Goal: Task Accomplishment & Management: Manage account settings

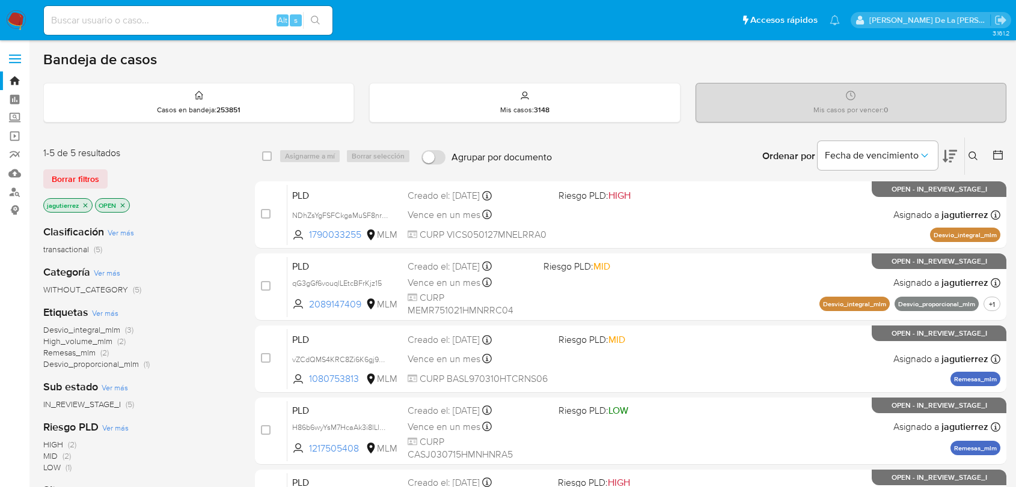
scroll to position [96, 0]
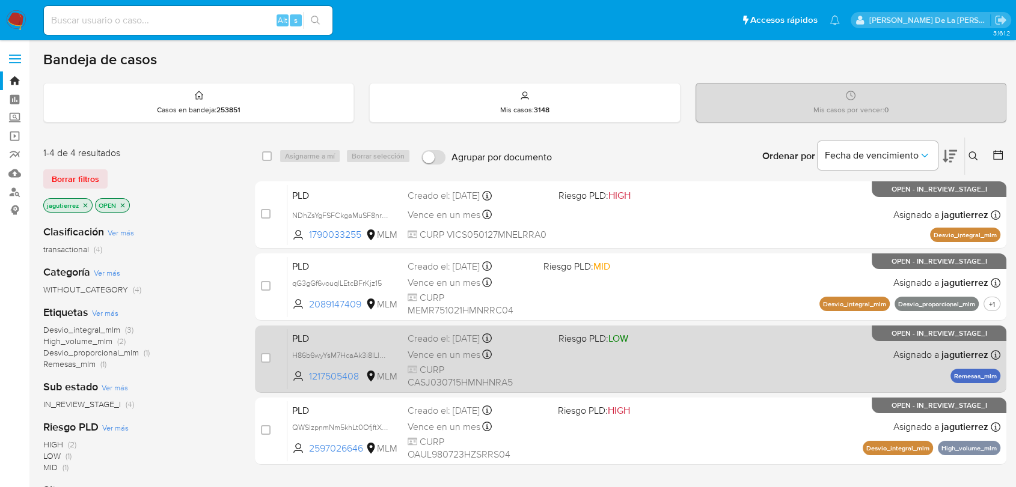
click at [603, 357] on div "PLD H86b6wyYsM7HcaAk3i8lLlUB 1217505408 MLM Riesgo PLD: LOW Creado el: 12/09/20…" at bounding box center [643, 359] width 713 height 61
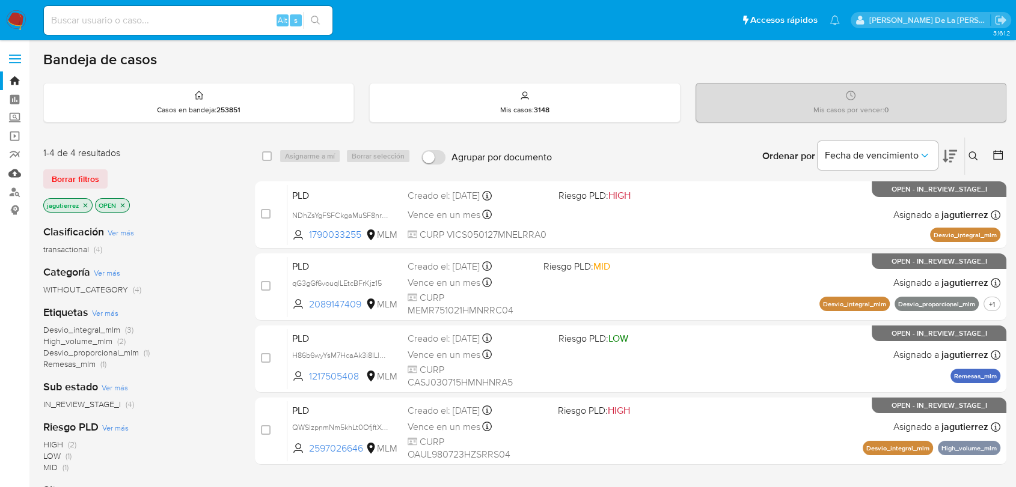
click at [15, 172] on link "Mulan" at bounding box center [71, 173] width 143 height 19
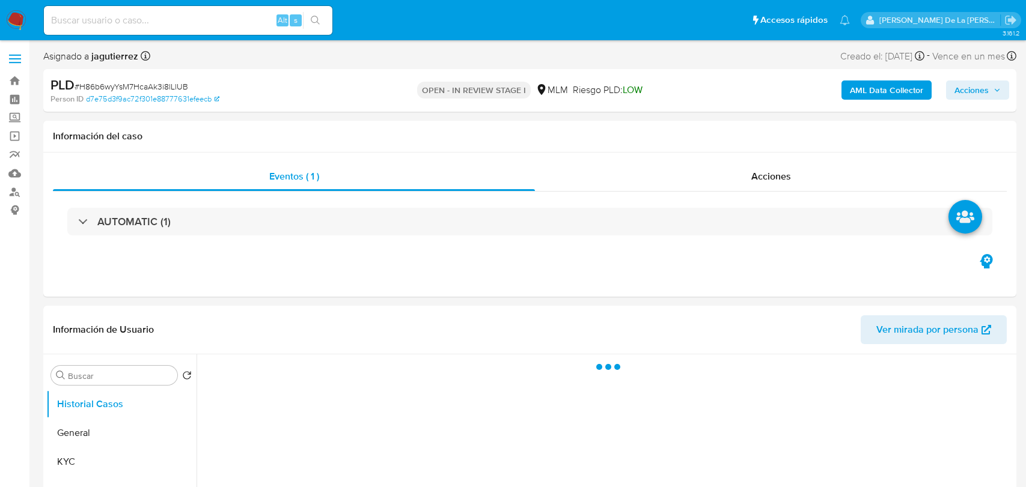
select select "10"
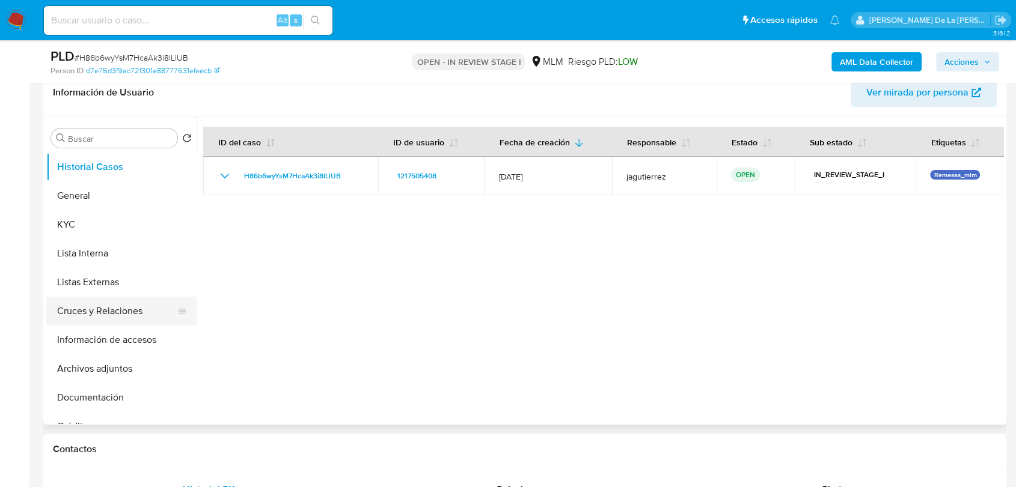
scroll to position [200, 0]
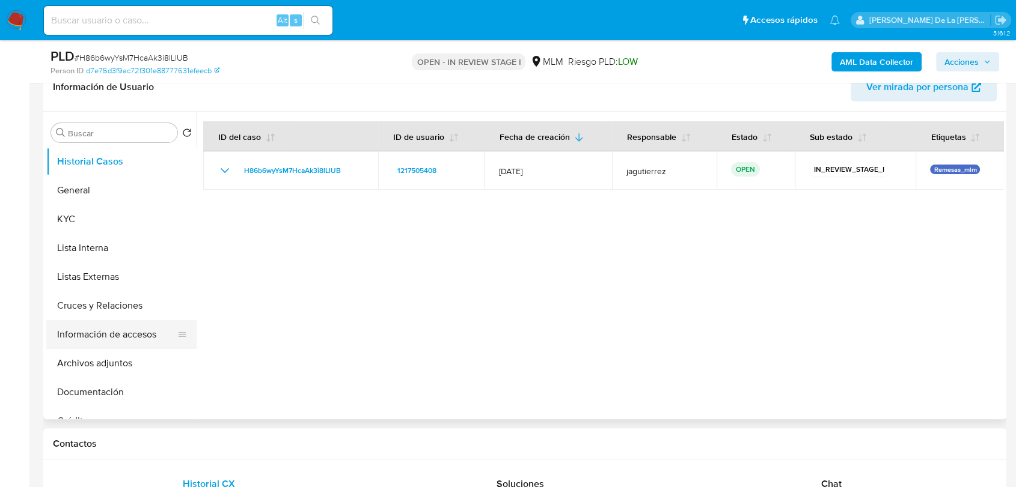
click at [107, 329] on button "Información de accesos" at bounding box center [116, 334] width 141 height 29
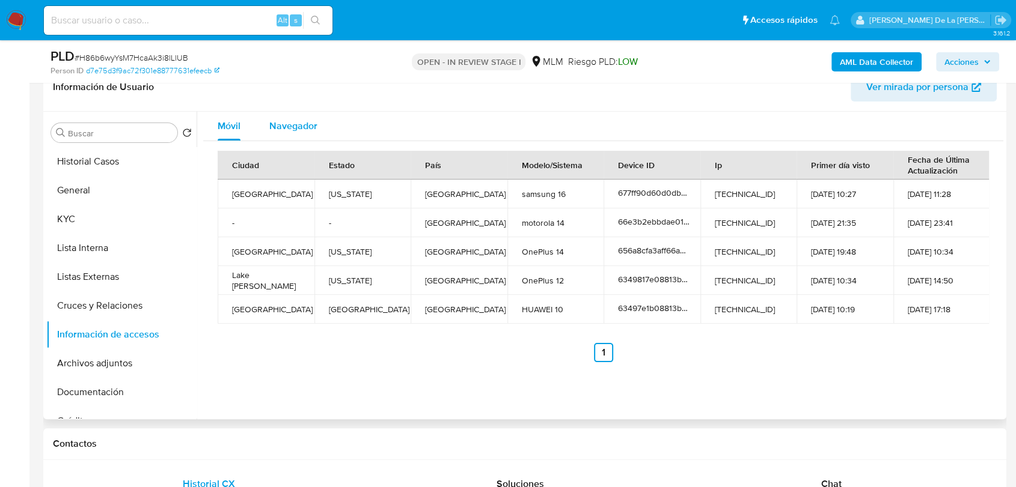
click at [305, 133] on div "Navegador" at bounding box center [293, 126] width 48 height 29
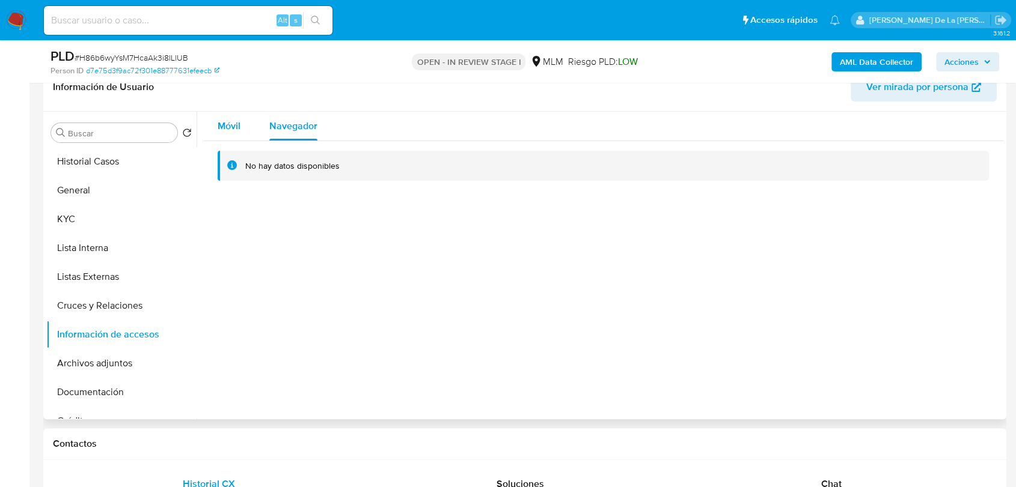
click at [218, 126] on span "Móvil" at bounding box center [229, 126] width 23 height 14
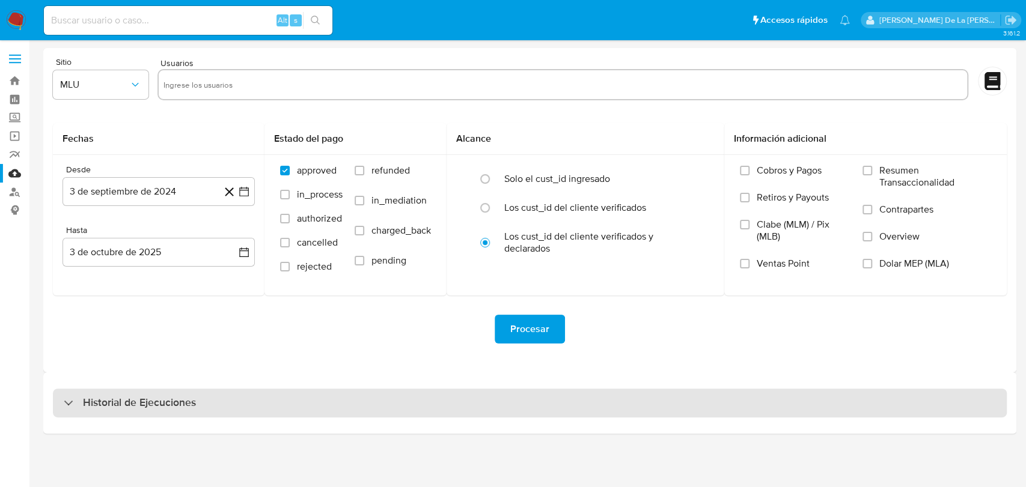
click at [114, 397] on h3 "Historial de Ejecuciones" at bounding box center [139, 403] width 113 height 14
select select "10"
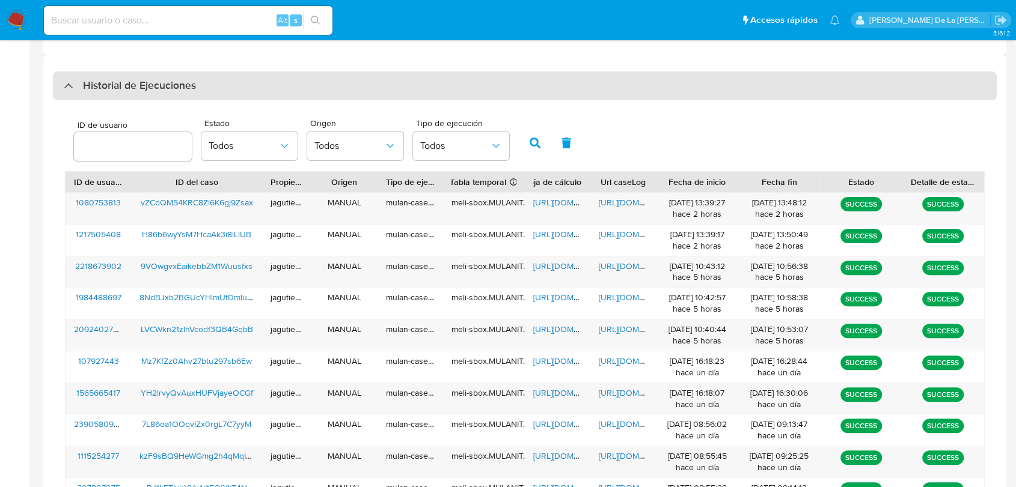
scroll to position [317, 0]
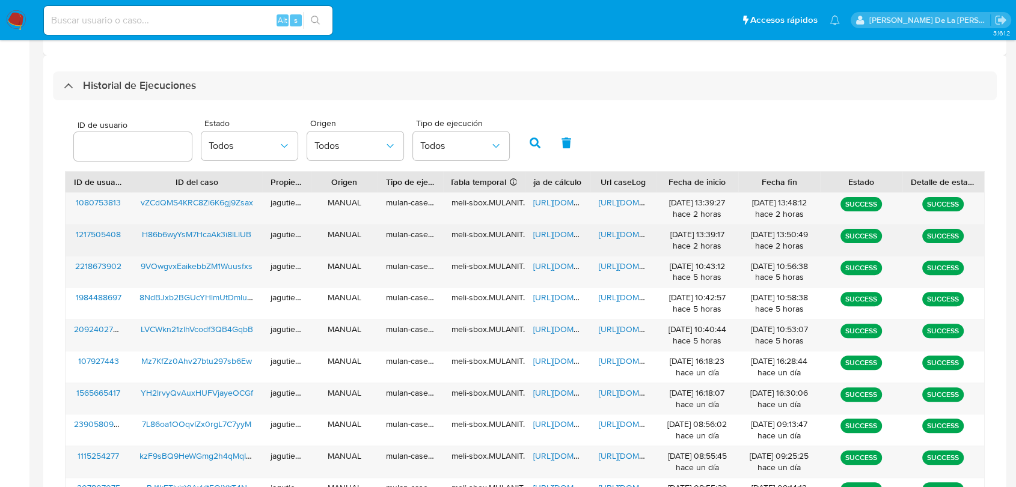
click at [558, 230] on span "https://docs.google.com/spreadsheets/d/1SaVOfjKuPjAwbNBoVu8pMYI-ydZCaiDuqc8dZFT…" at bounding box center [574, 234] width 83 height 12
click at [623, 237] on span "https://docs.google.com/document/d/1G3wgNfbgDfHUEFGm6DJp_7Gc4thpX1rbG3aQI7hBjzc…" at bounding box center [640, 234] width 83 height 12
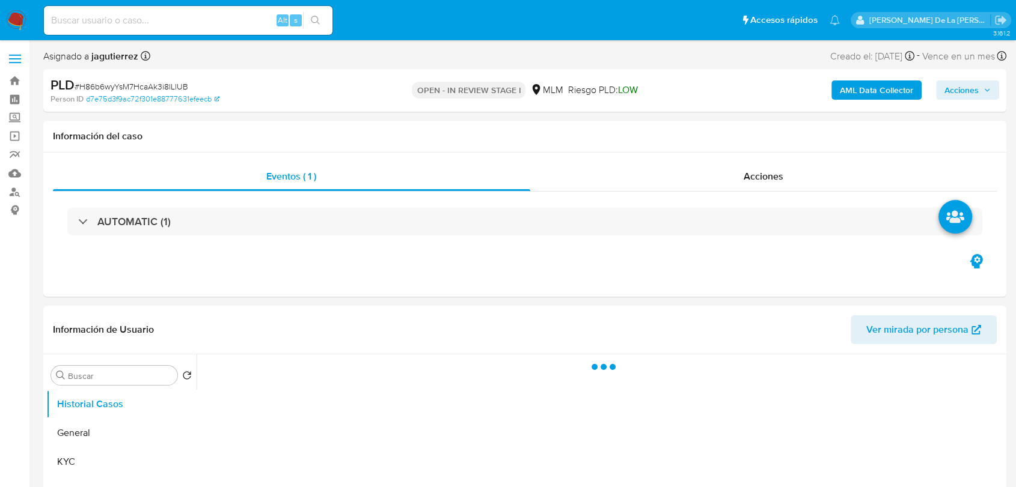
select select "10"
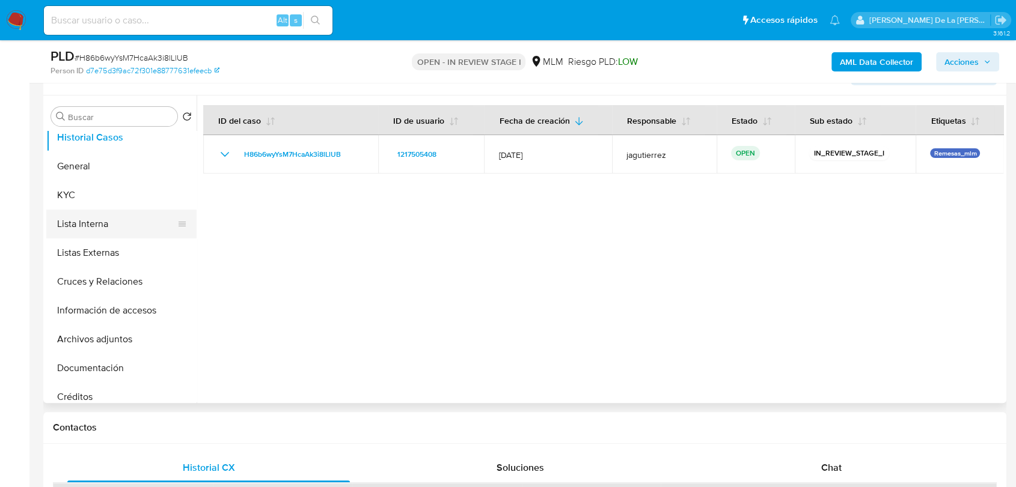
scroll to position [8, 0]
click at [120, 367] on button "Documentación" at bounding box center [116, 368] width 141 height 29
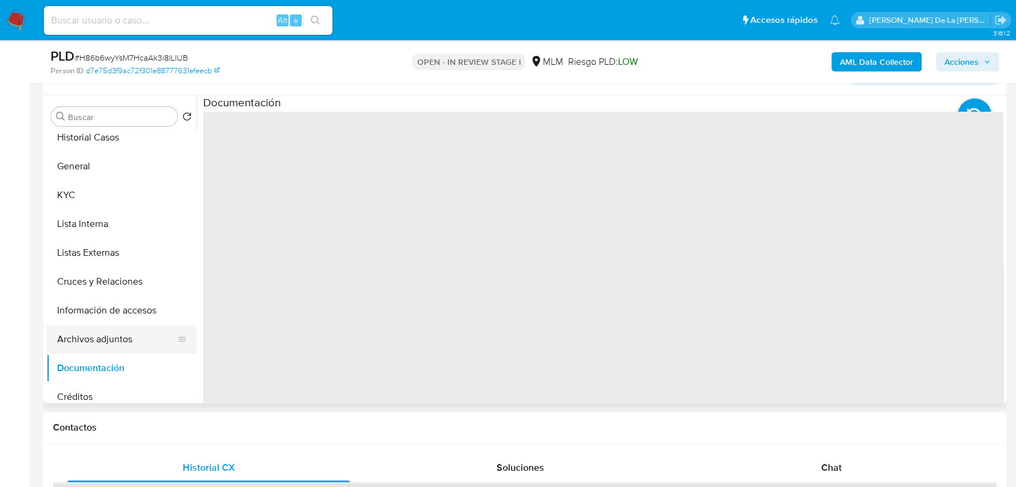
click at [114, 344] on button "Archivos adjuntos" at bounding box center [116, 339] width 141 height 29
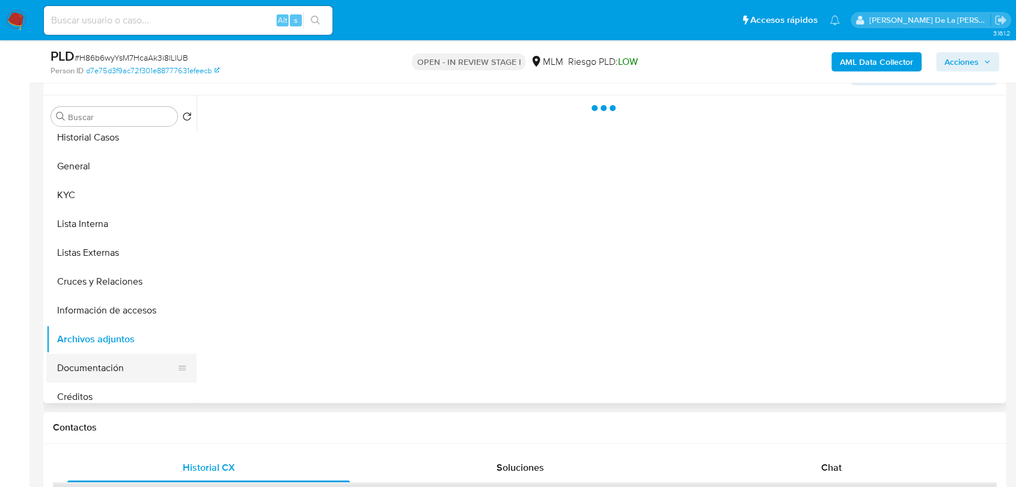
click at [97, 361] on button "Documentación" at bounding box center [116, 368] width 141 height 29
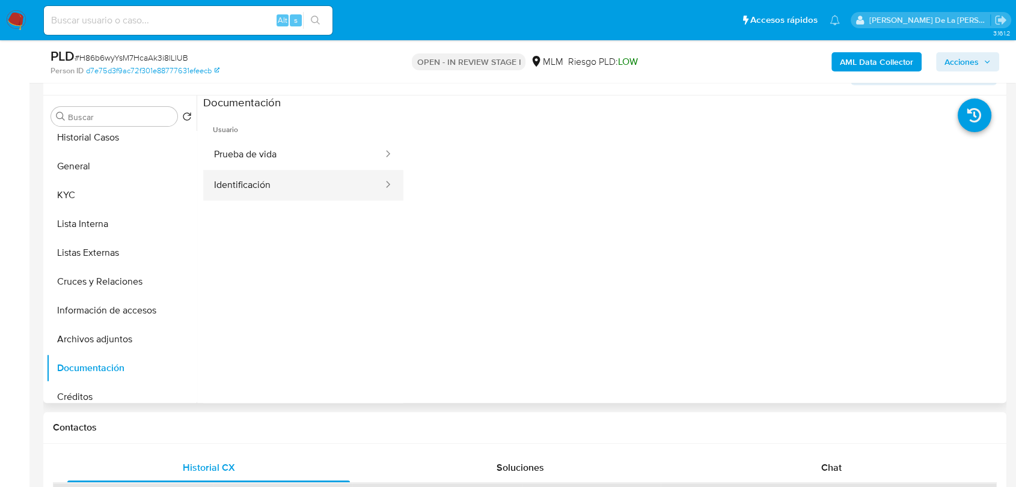
click at [258, 181] on button "Identificación" at bounding box center [293, 185] width 181 height 31
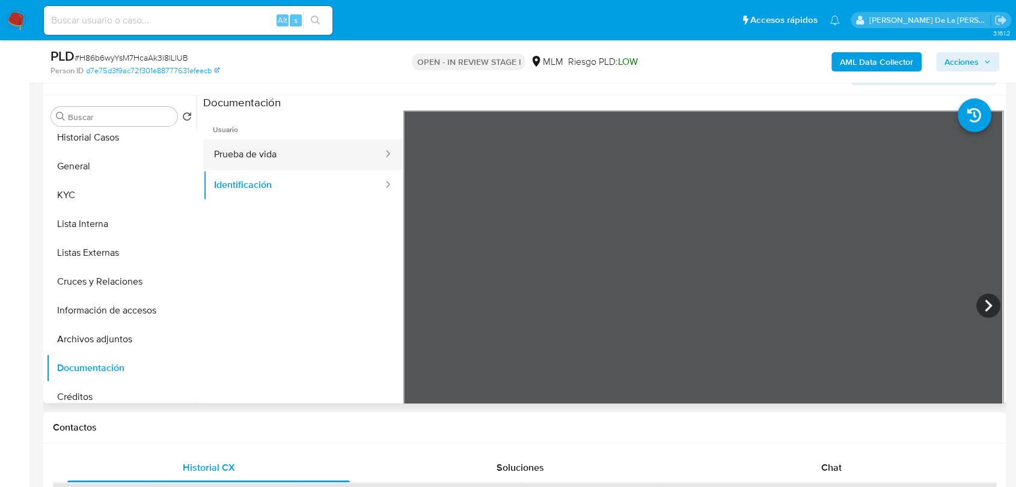
click at [249, 157] on button "Prueba de vida" at bounding box center [293, 154] width 181 height 31
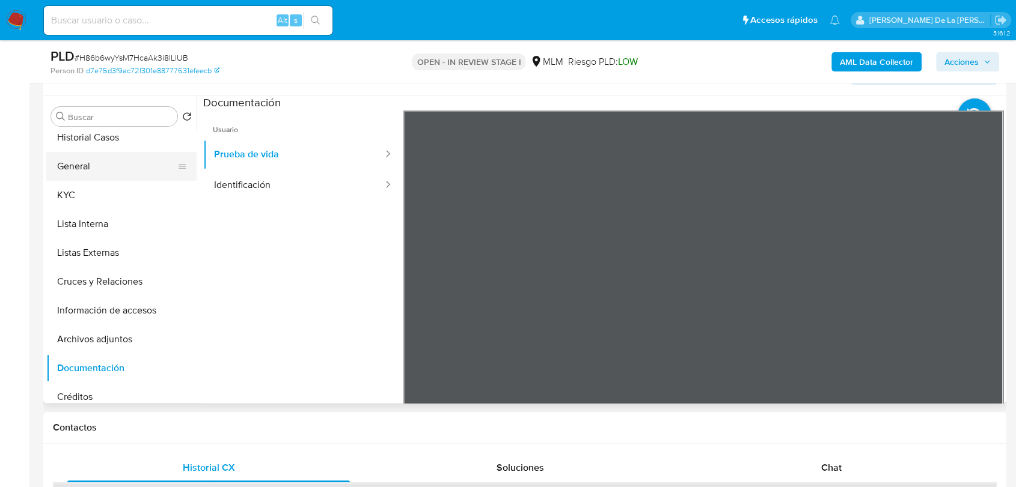
click at [69, 162] on button "General" at bounding box center [116, 166] width 141 height 29
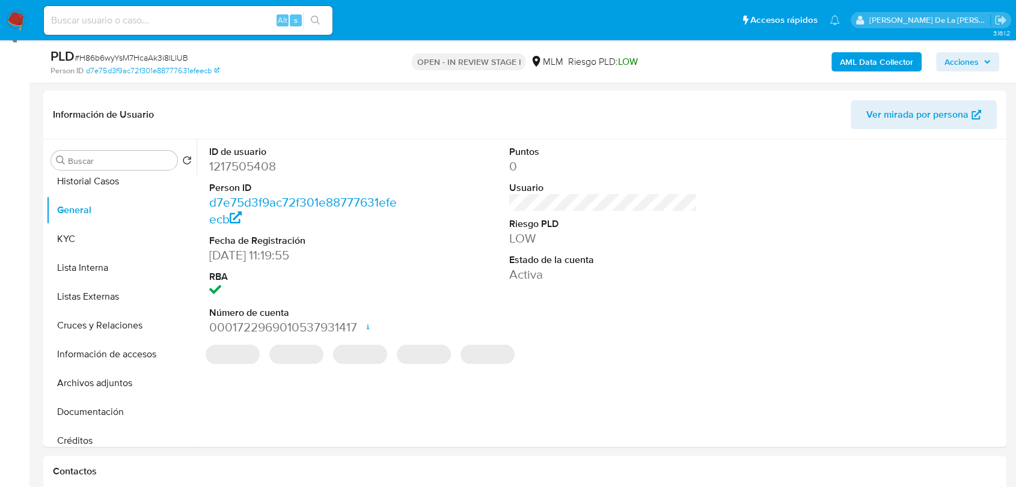
scroll to position [171, 0]
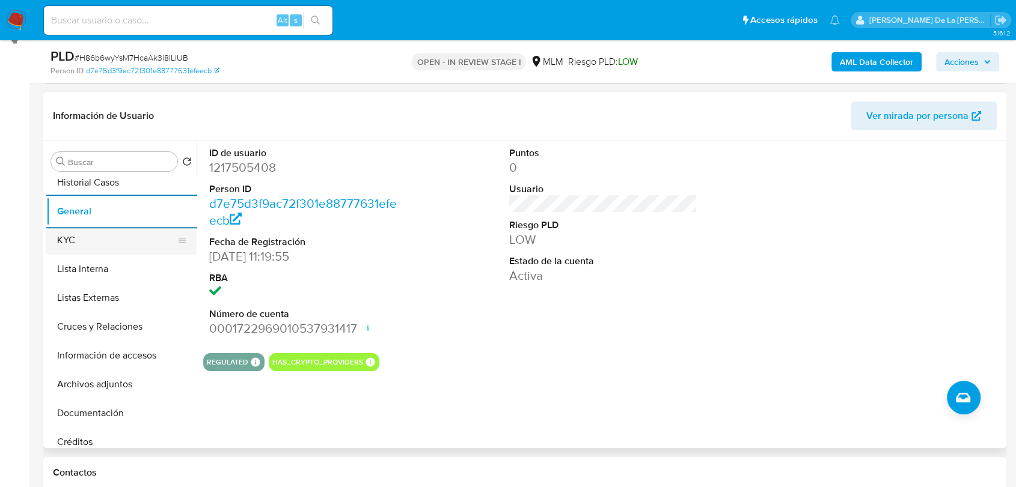
click at [88, 239] on button "KYC" at bounding box center [116, 240] width 141 height 29
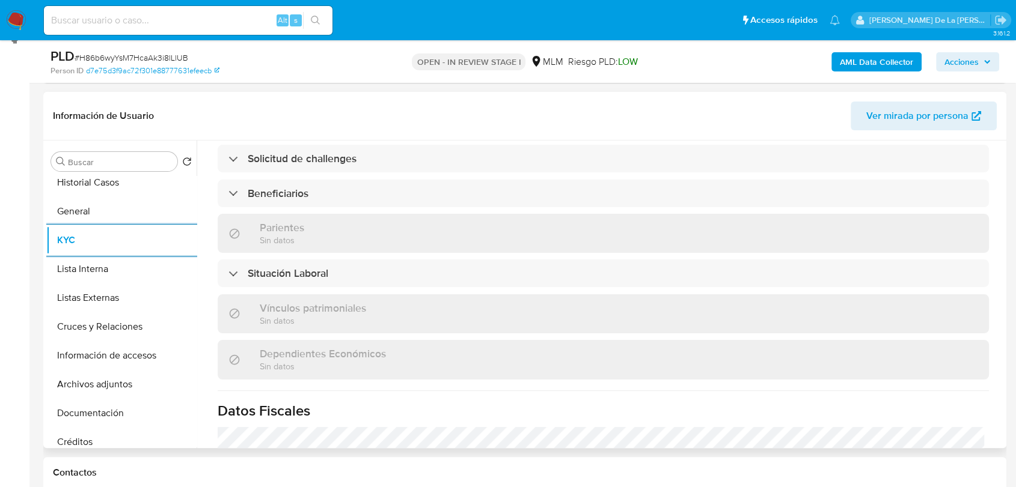
scroll to position [502, 0]
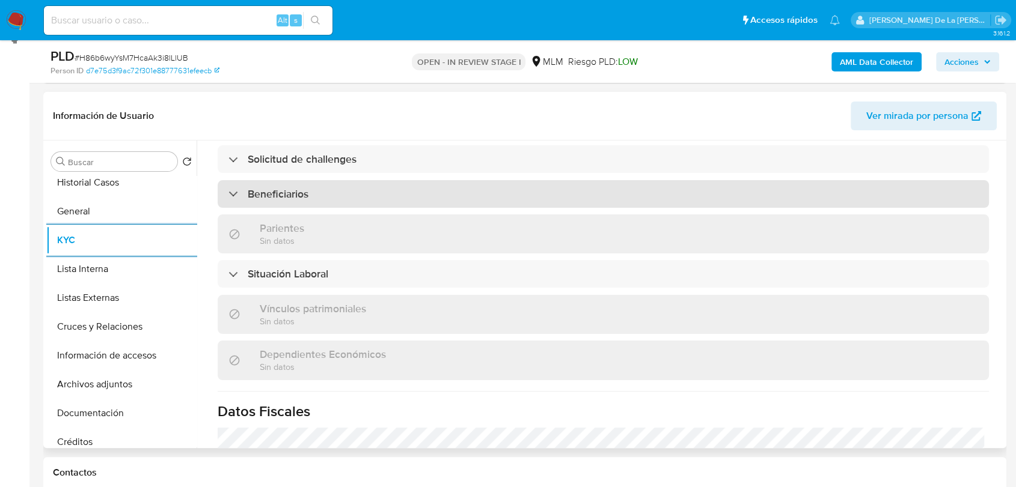
click at [300, 187] on h3 "Beneficiarios" at bounding box center [278, 193] width 61 height 13
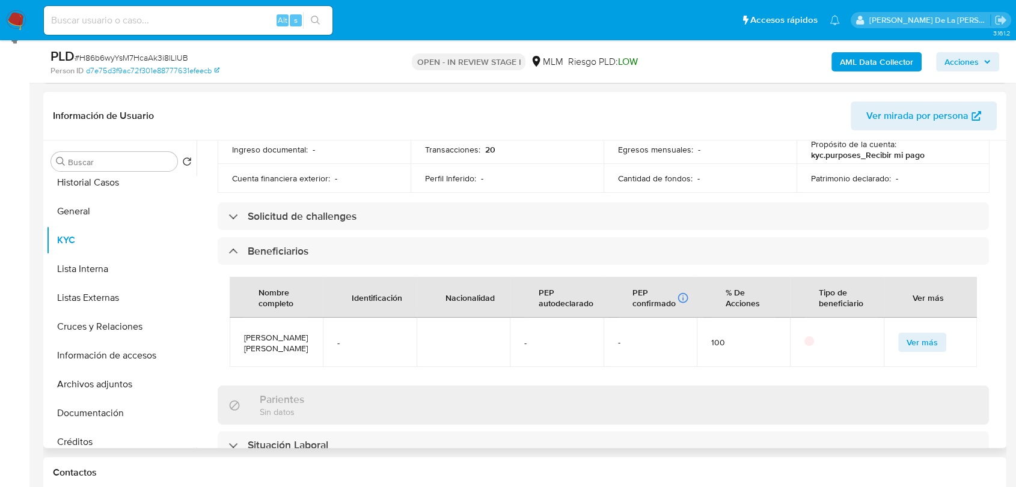
scroll to position [445, 0]
drag, startPoint x: 304, startPoint y: 345, endPoint x: 240, endPoint y: 330, distance: 65.4
click at [240, 330] on td "leydi citlaly villegas guzman" at bounding box center [276, 341] width 93 height 49
copy span "leydi citlaly villegas guzman"
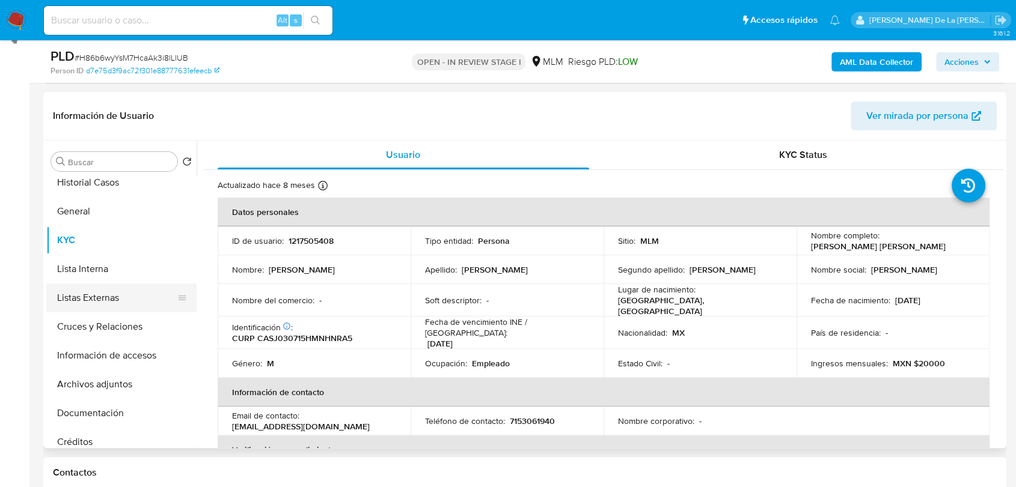
click at [94, 294] on button "Listas Externas" at bounding box center [116, 298] width 141 height 29
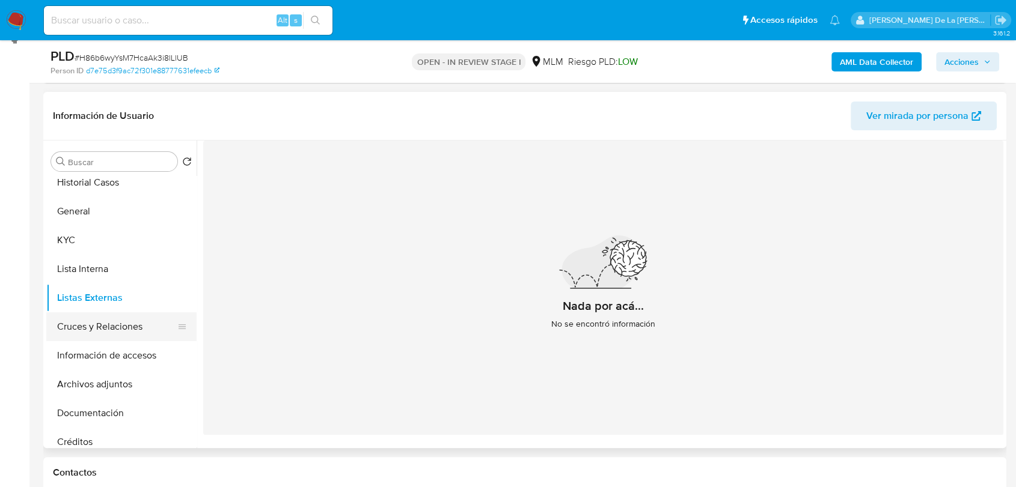
click at [91, 333] on button "Cruces y Relaciones" at bounding box center [116, 326] width 141 height 29
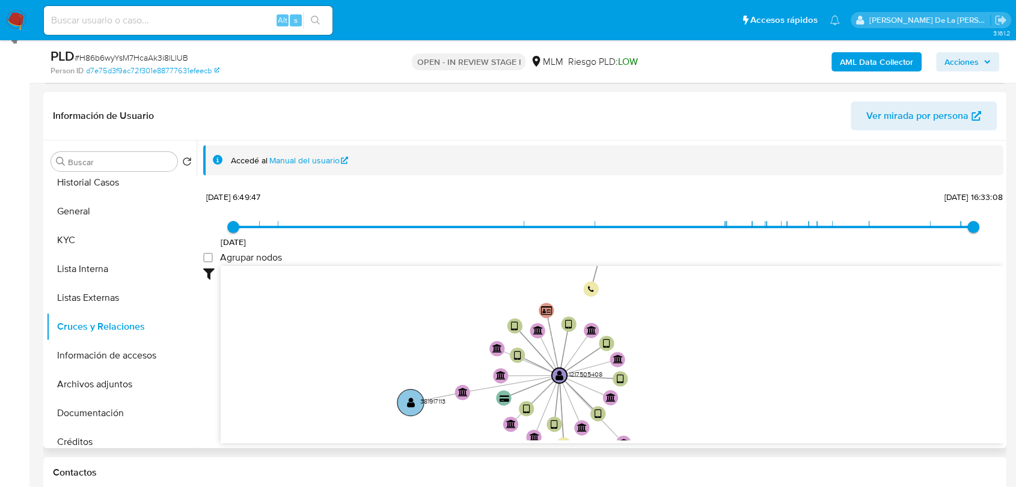
drag, startPoint x: 430, startPoint y: 342, endPoint x: 423, endPoint y: 380, distance: 38.4
click at [423, 380] on icon "device-6349861208813b0018526276  user-1217505408  1217505408 device-63497e1b0…" at bounding box center [612, 353] width 782 height 174
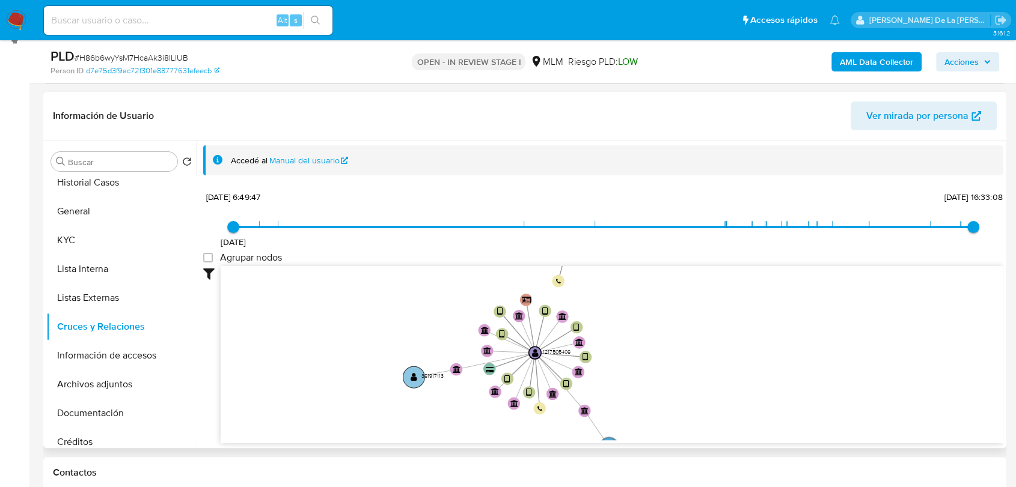
click at [422, 376] on text "381917113" at bounding box center [432, 376] width 22 height 8
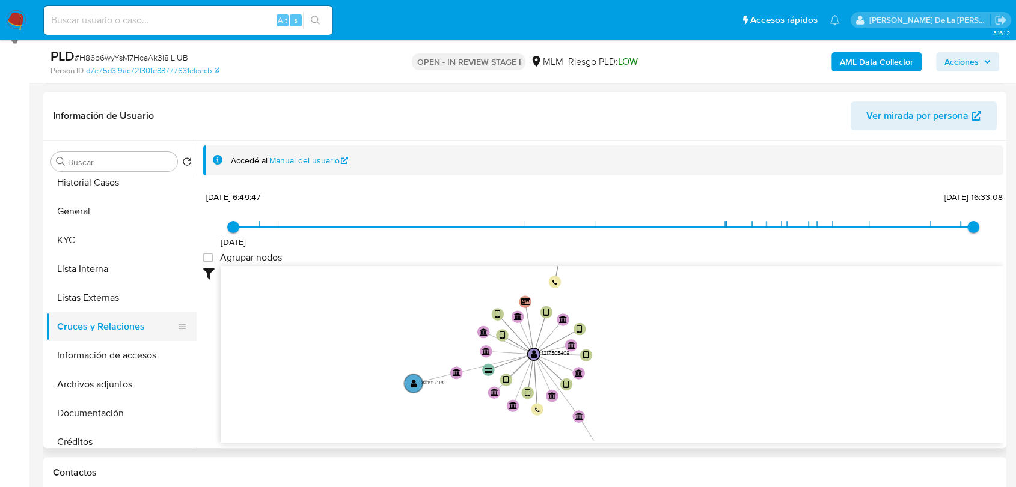
click at [91, 337] on button "Cruces y Relaciones" at bounding box center [116, 326] width 141 height 29
click at [76, 354] on button "Información de accesos" at bounding box center [116, 355] width 141 height 29
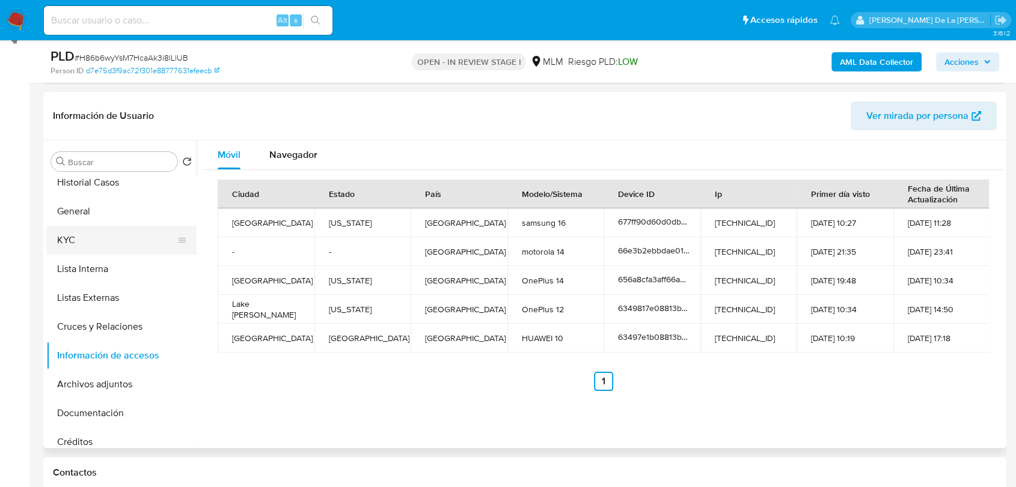
drag, startPoint x: 91, startPoint y: 229, endPoint x: 73, endPoint y: 252, distance: 29.9
click at [73, 252] on button "KYC" at bounding box center [116, 240] width 141 height 29
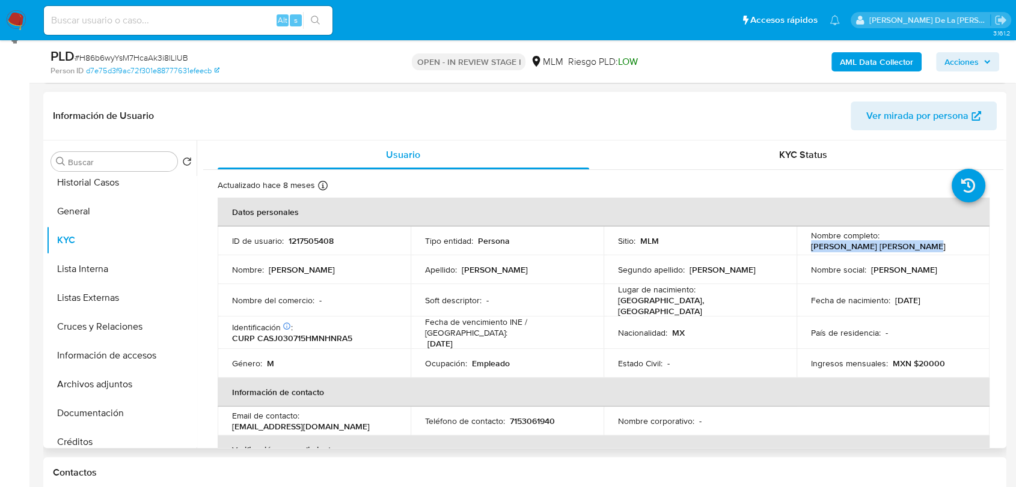
drag, startPoint x: 800, startPoint y: 246, endPoint x: 920, endPoint y: 249, distance: 119.6
click at [920, 249] on td "Nombre completo : Jorge Yahir Chavez Sanchez" at bounding box center [892, 241] width 193 height 29
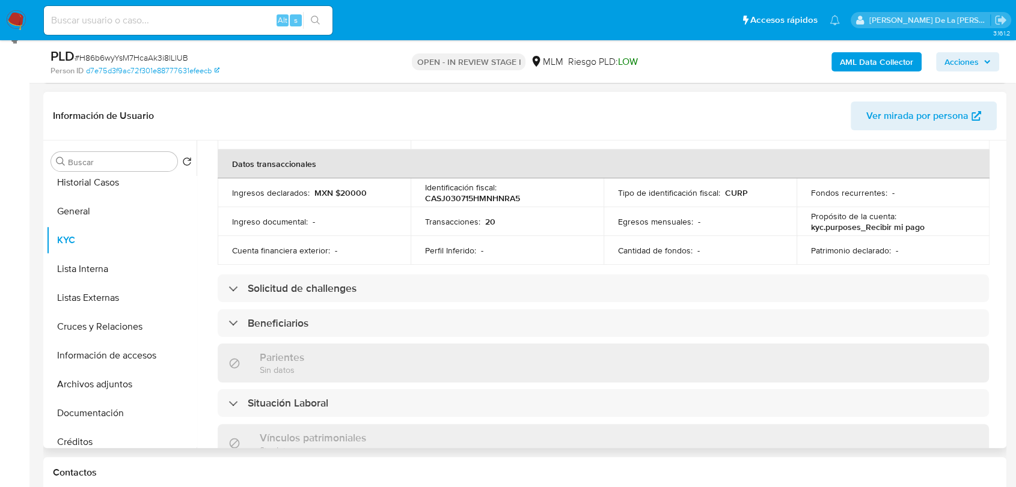
scroll to position [717, 0]
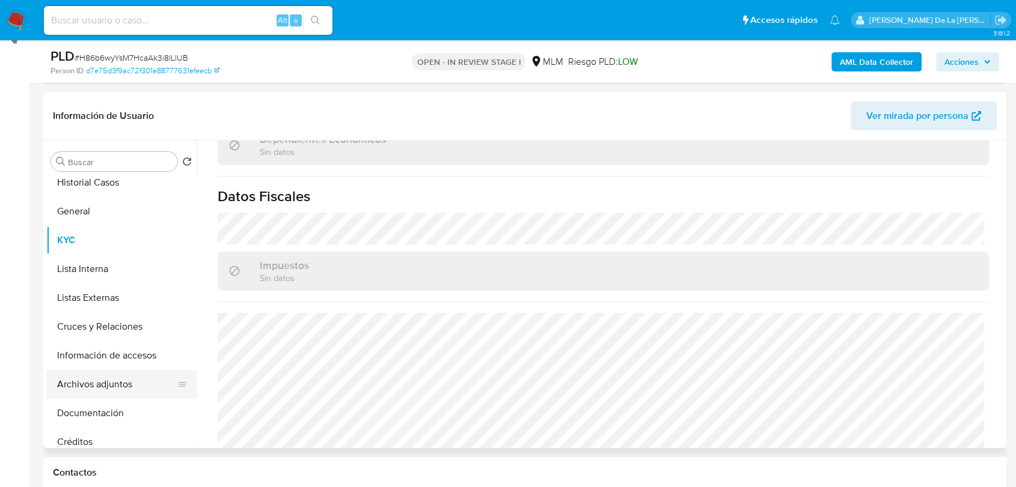
click at [102, 383] on button "Archivos adjuntos" at bounding box center [116, 384] width 141 height 29
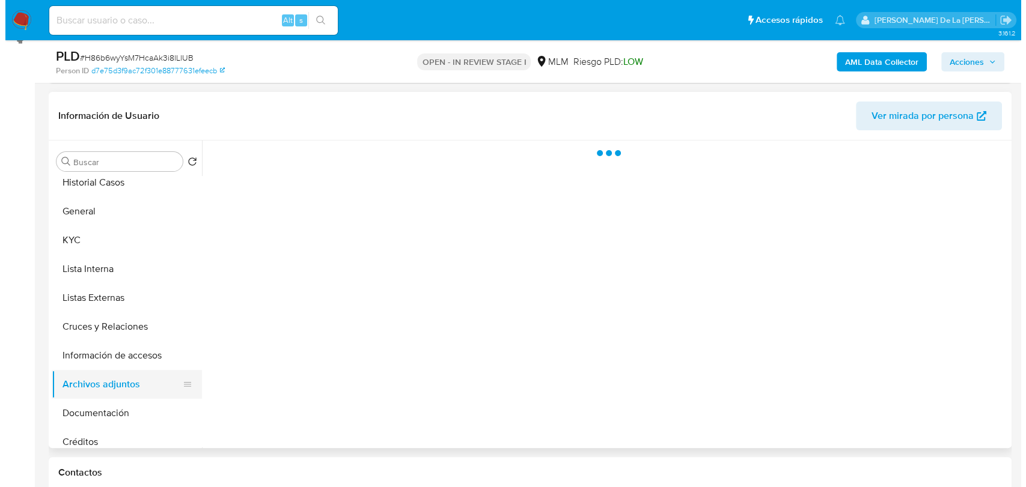
scroll to position [0, 0]
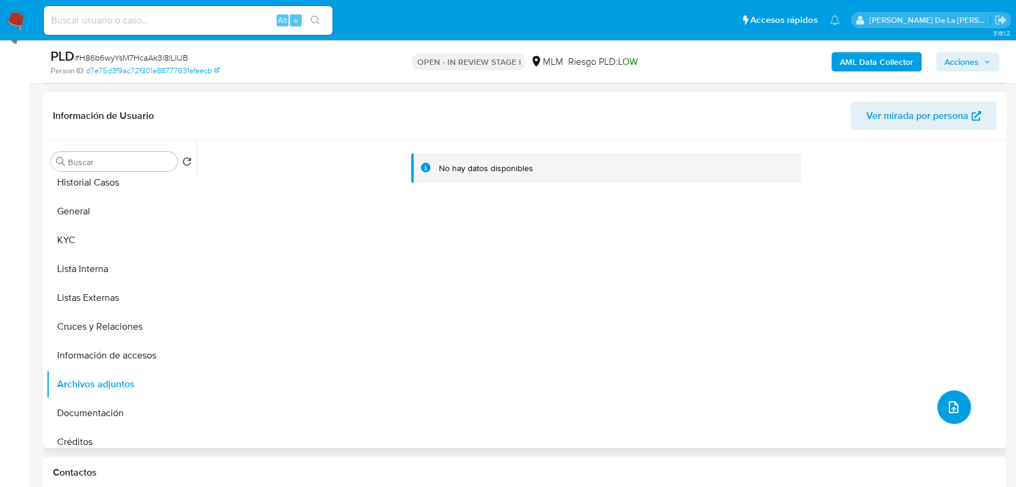
click at [953, 404] on icon "upload-file" at bounding box center [953, 407] width 14 height 14
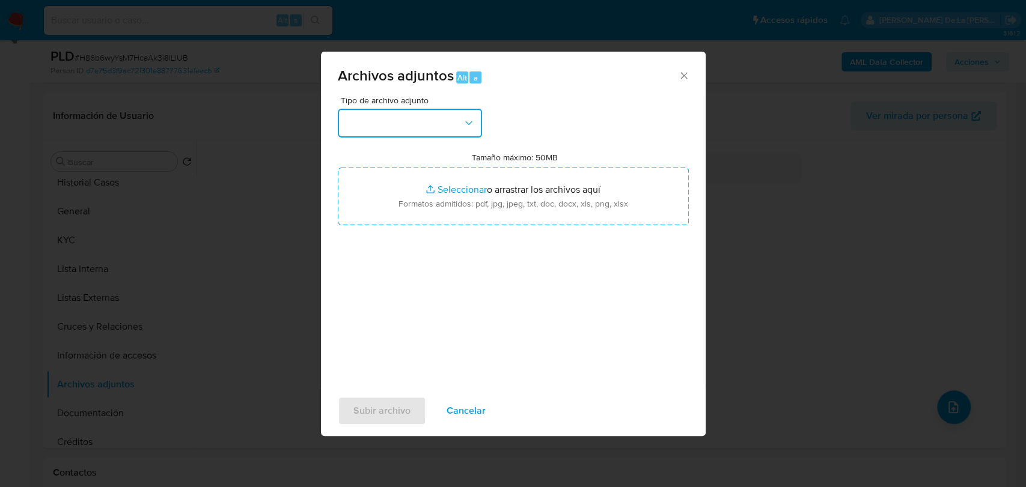
click at [392, 124] on button "button" at bounding box center [410, 123] width 144 height 29
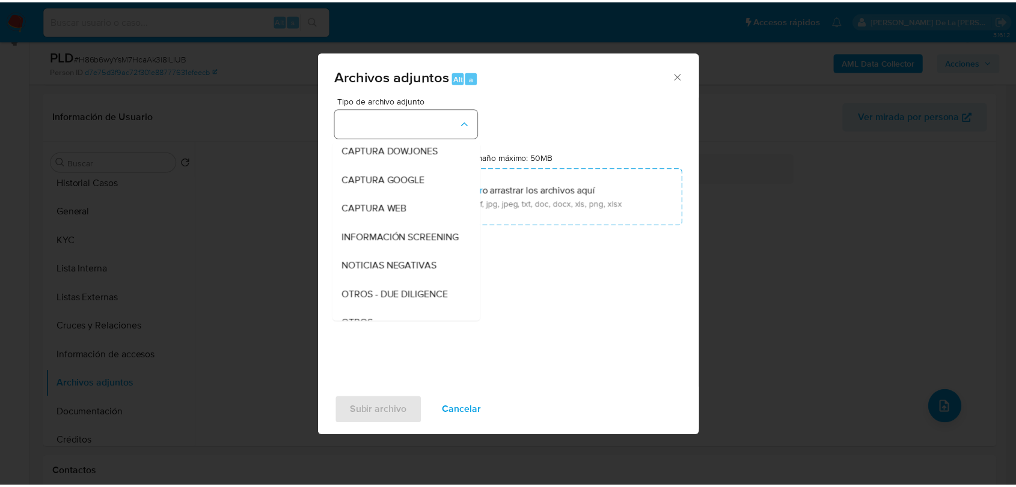
scroll to position [62, 0]
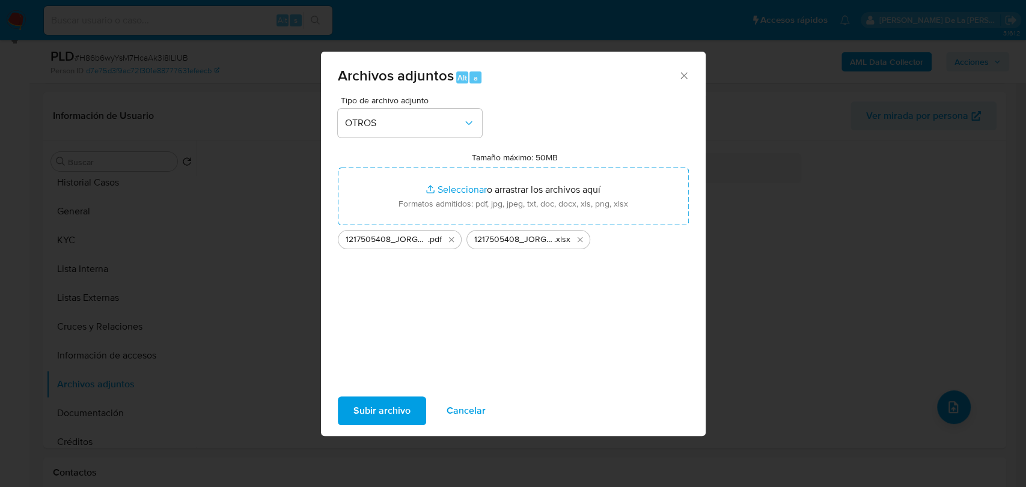
click at [384, 406] on span "Subir archivo" at bounding box center [381, 411] width 57 height 26
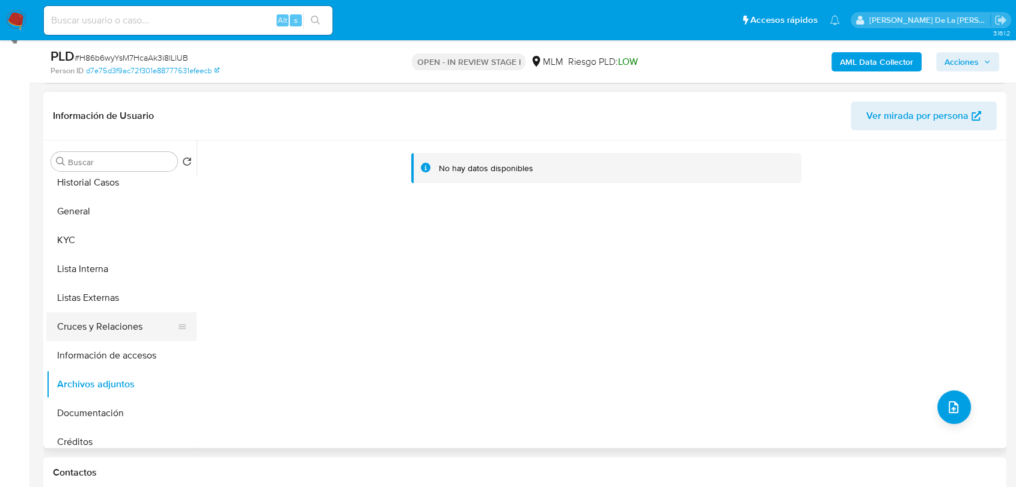
click at [118, 339] on button "Cruces y Relaciones" at bounding box center [116, 326] width 141 height 29
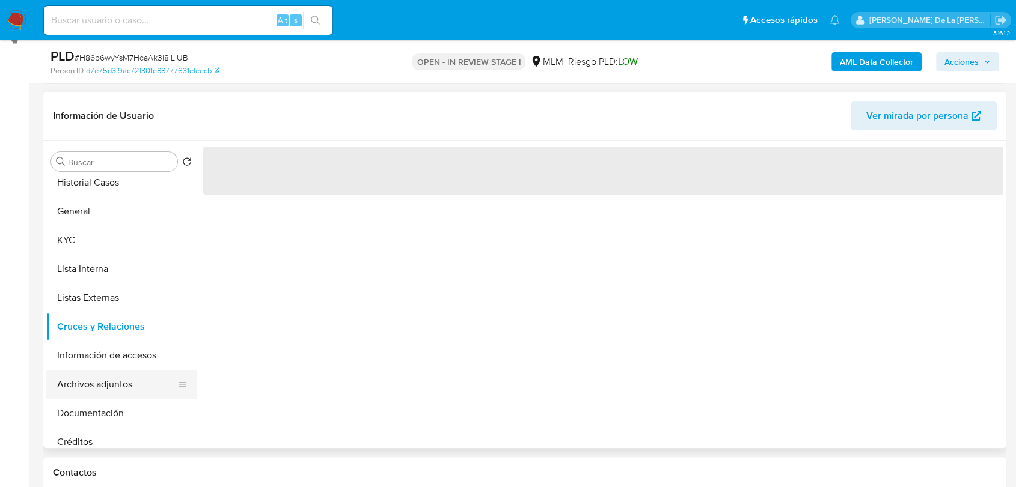
click at [96, 387] on button "Archivos adjuntos" at bounding box center [116, 384] width 141 height 29
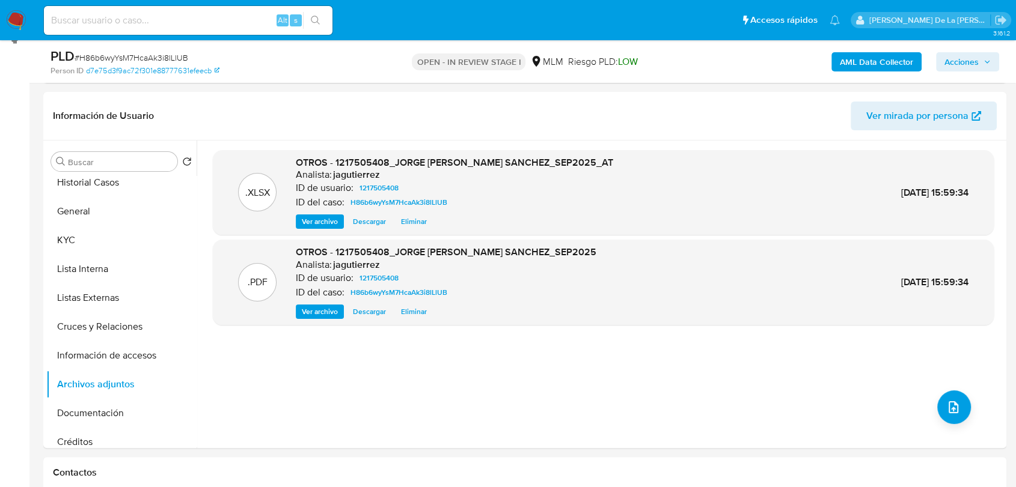
click at [977, 64] on span "Acciones" at bounding box center [961, 61] width 34 height 19
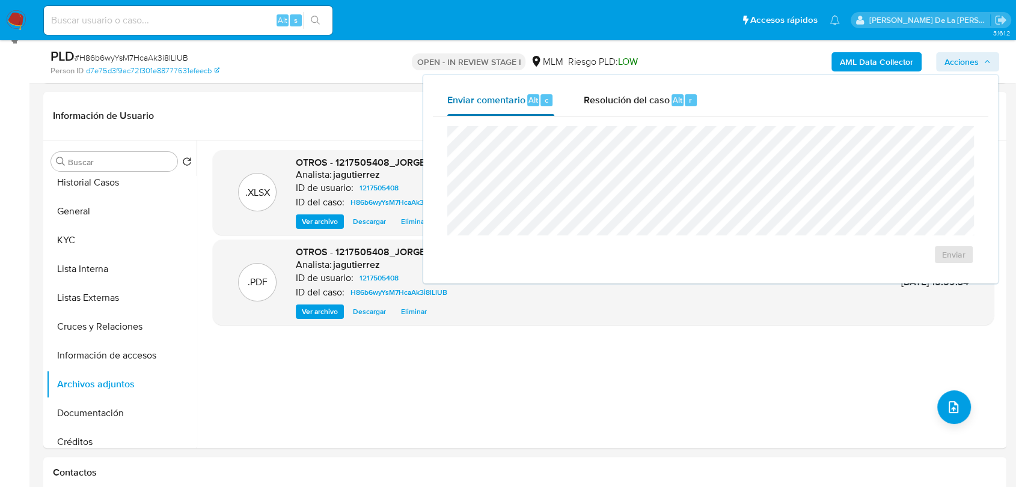
click at [562, 99] on button "Enviar comentario Alt c" at bounding box center [501, 100] width 136 height 31
click at [606, 97] on span "Resolución del caso" at bounding box center [626, 100] width 86 height 14
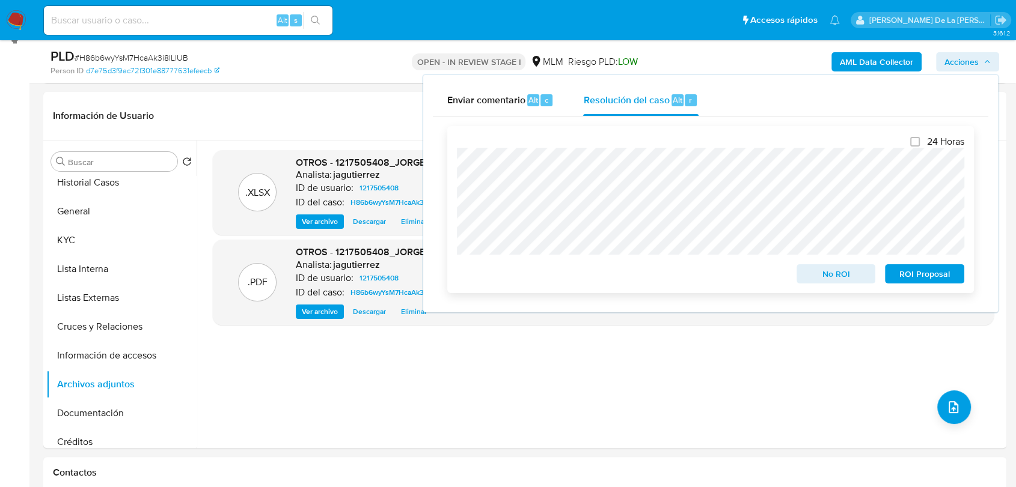
click at [842, 278] on span "No ROI" at bounding box center [836, 274] width 62 height 17
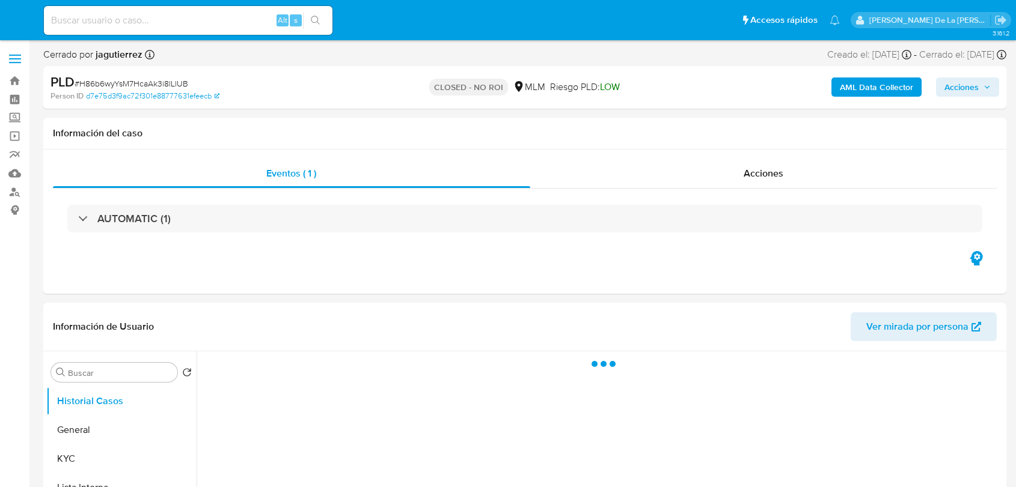
select select "10"
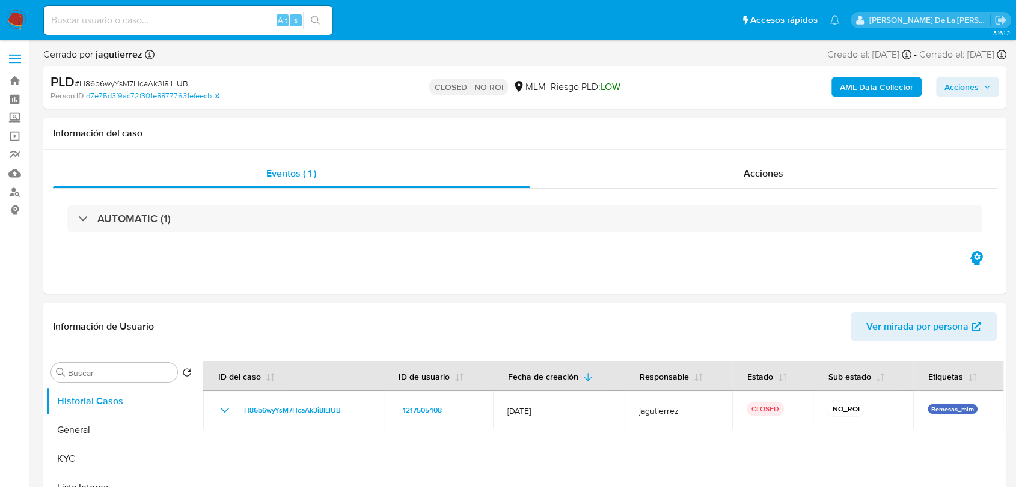
click at [17, 26] on img at bounding box center [16, 20] width 20 height 20
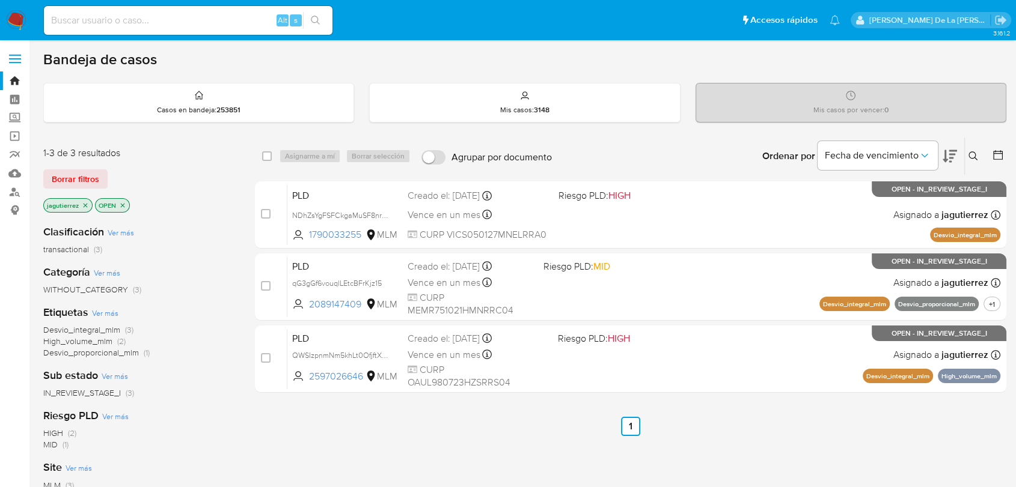
click at [975, 151] on icon at bounding box center [973, 156] width 10 height 10
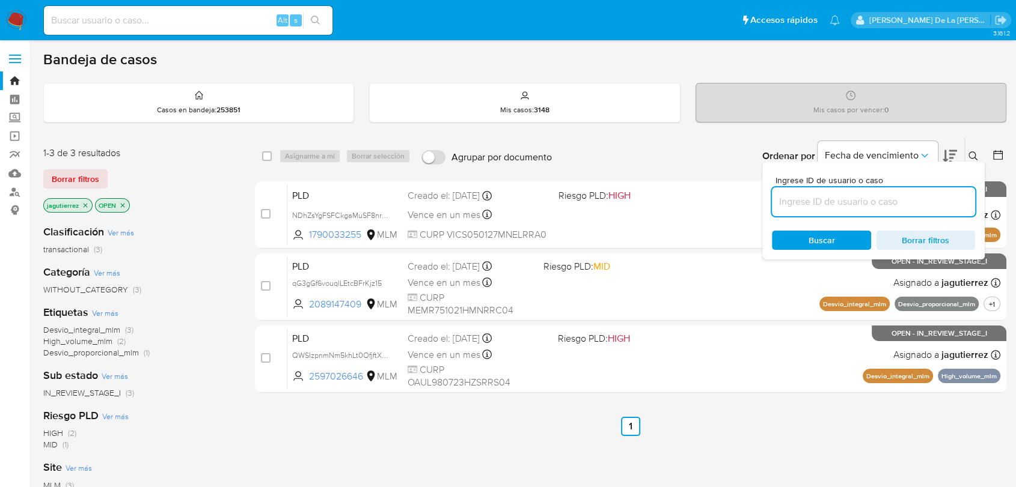
click at [842, 195] on input at bounding box center [873, 202] width 203 height 16
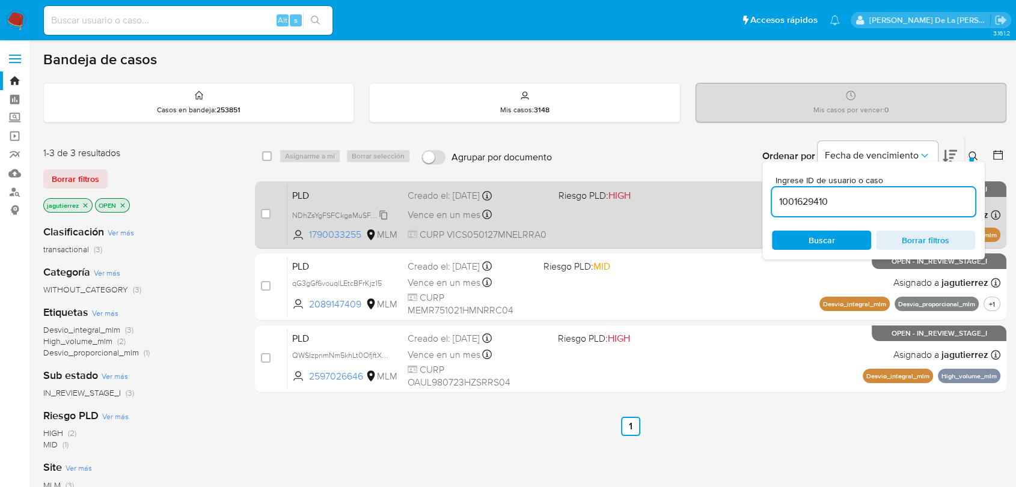
type input "1001629410"
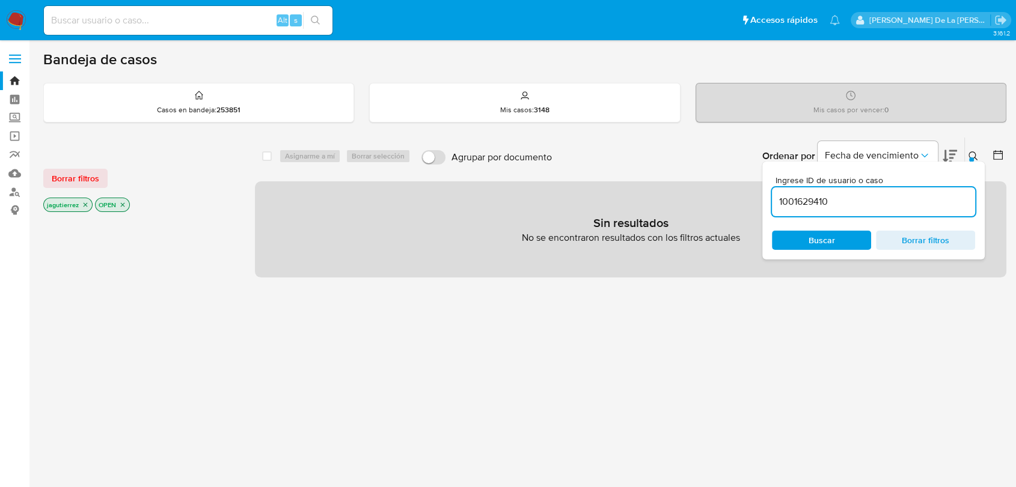
click at [87, 208] on p "jagutierrez" at bounding box center [68, 204] width 48 height 13
click at [85, 206] on icon "close-filter" at bounding box center [85, 204] width 7 height 7
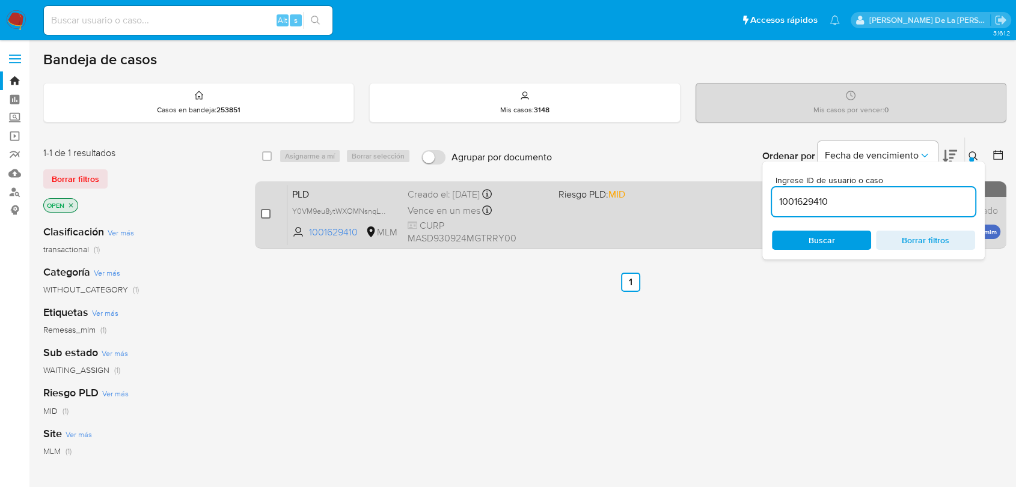
click at [269, 210] on input "checkbox" at bounding box center [266, 214] width 10 height 10
checkbox input "true"
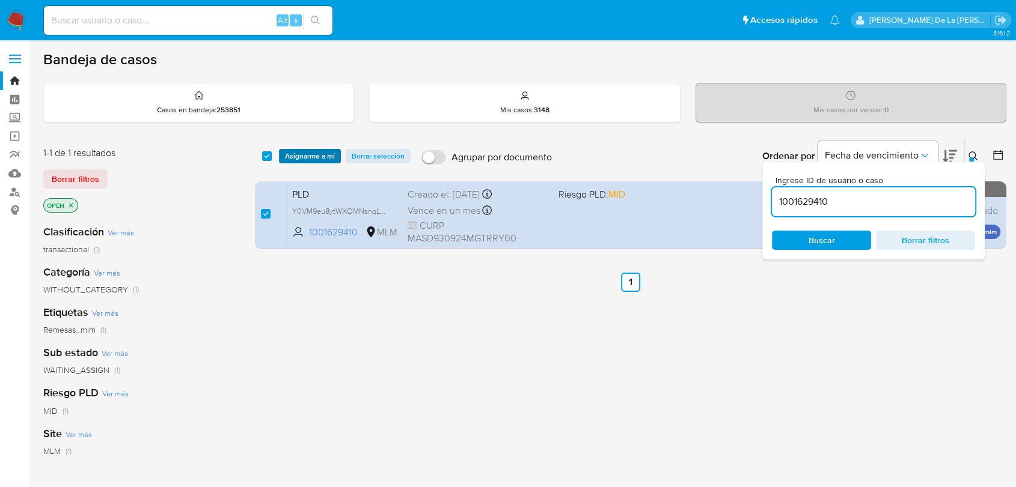
click at [308, 157] on span "Asignarme a mí" at bounding box center [310, 156] width 50 height 12
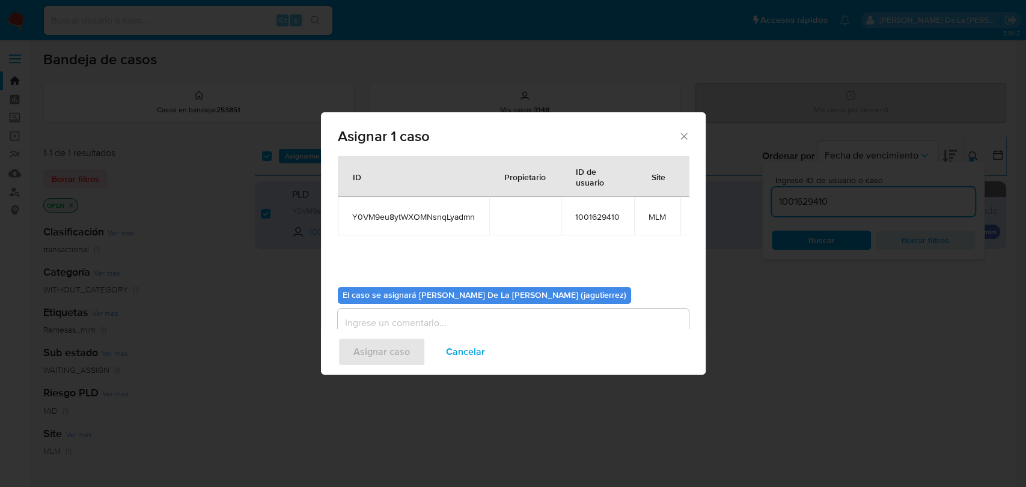
scroll to position [62, 0]
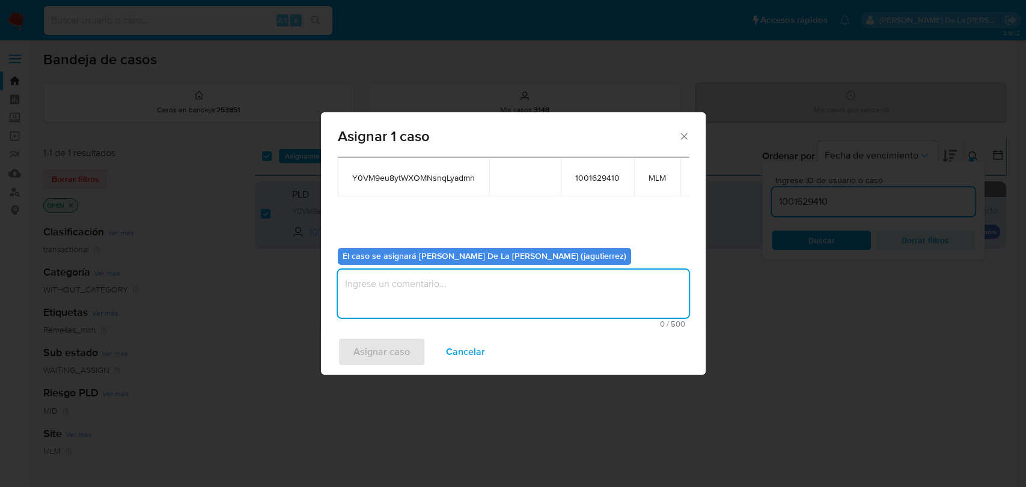
click at [395, 293] on textarea "assign-modal" at bounding box center [513, 294] width 351 height 48
type textarea "JG"
click at [394, 352] on span "Asignar caso" at bounding box center [381, 352] width 56 height 26
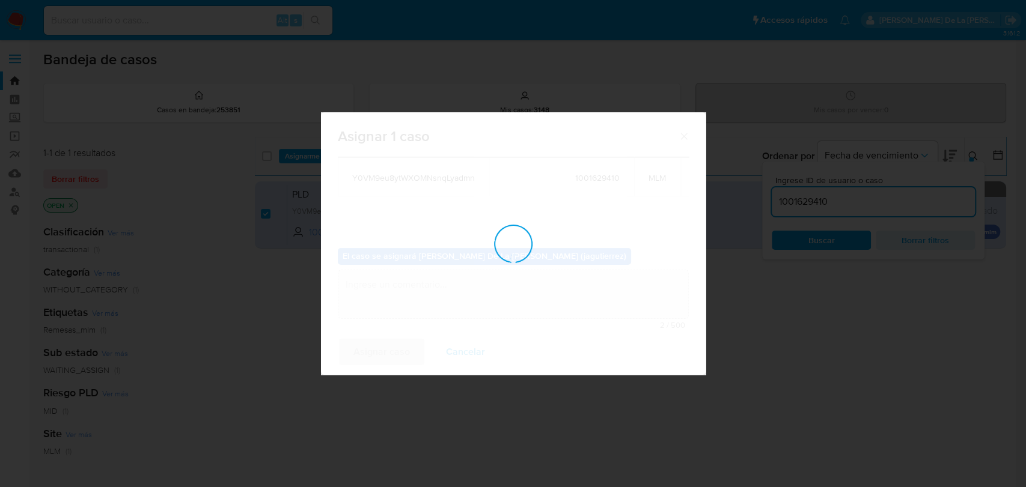
checkbox input "false"
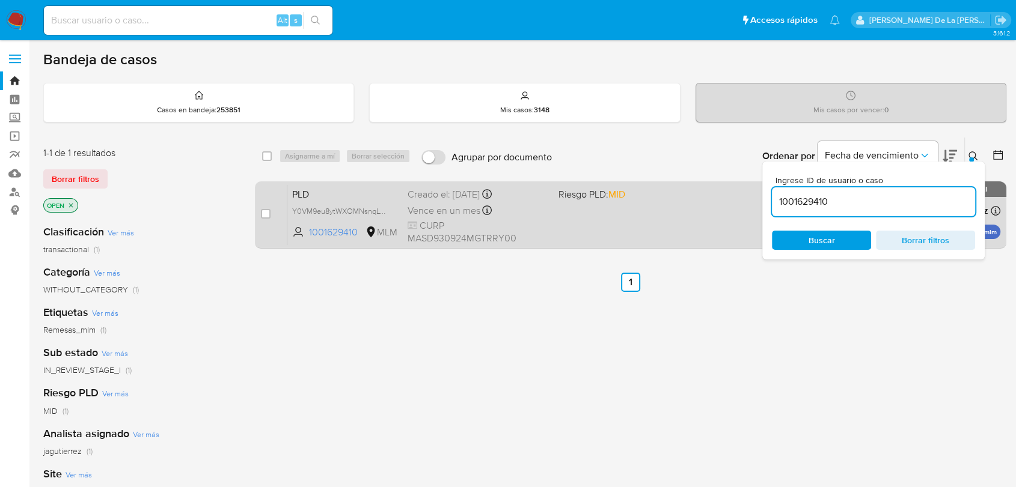
click at [615, 235] on div "PLD Y0VM9eu8ytWXOMNsnqLyadmn 1001629410 MLM Riesgo PLD: MID Creado el: 12/09/20…" at bounding box center [643, 214] width 713 height 61
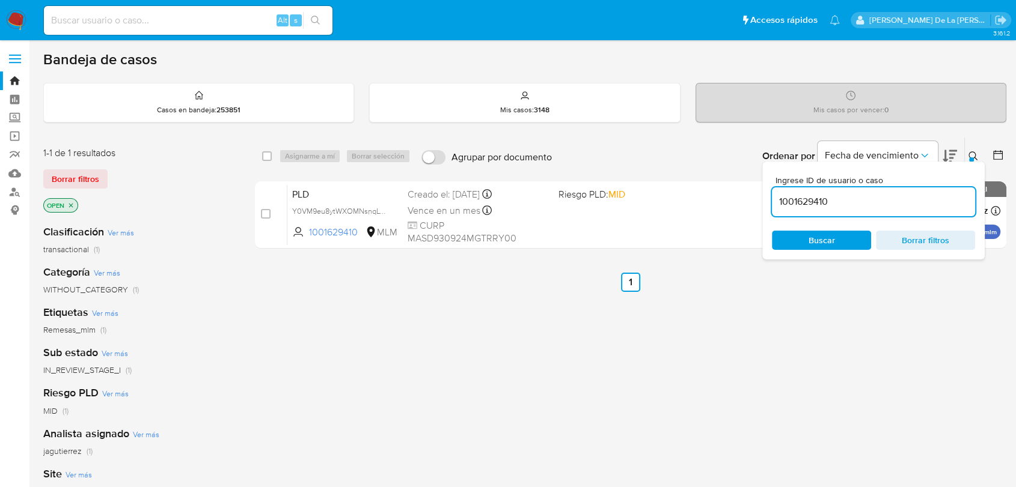
click at [876, 200] on input "1001629410" at bounding box center [873, 202] width 203 height 16
paste input "F9s7mQVcP7EarMGKsmh2C4Gc"
type input "F9s7mQVcP7EarMGKsmh2C4Gc"
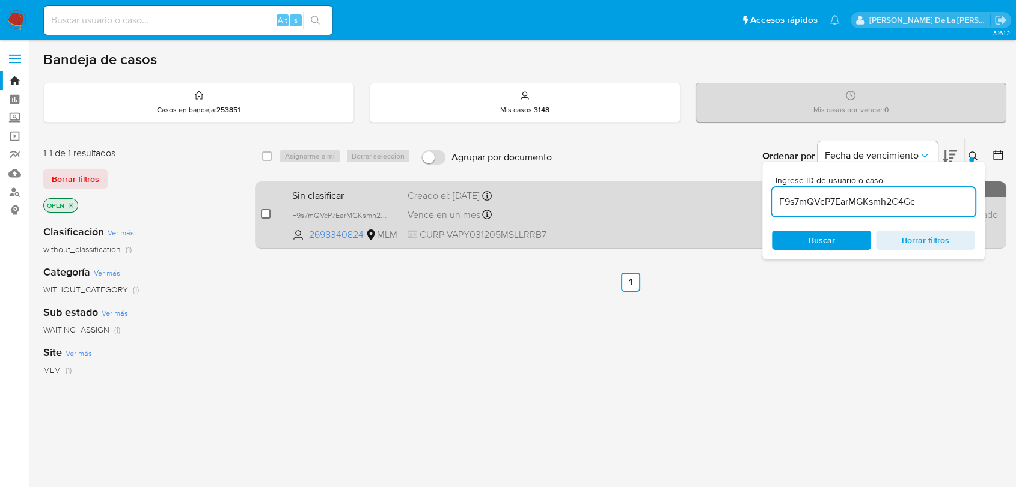
click at [264, 215] on input "checkbox" at bounding box center [266, 214] width 10 height 10
checkbox input "true"
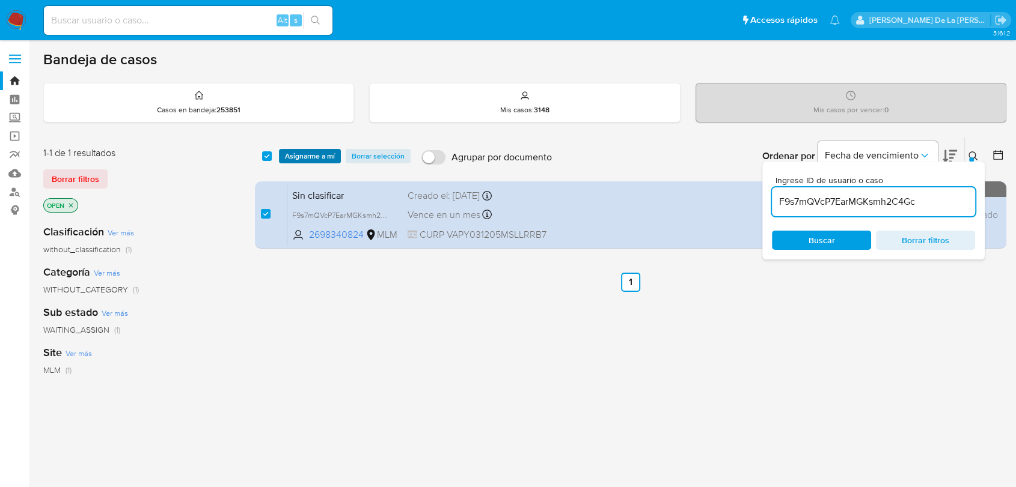
click at [286, 157] on span "Asignarme a mí" at bounding box center [310, 156] width 50 height 12
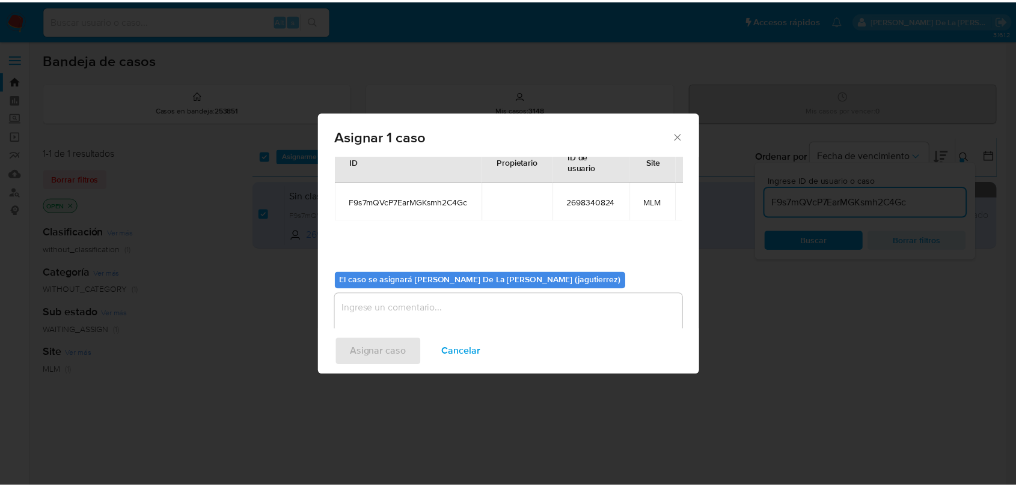
scroll to position [72, 0]
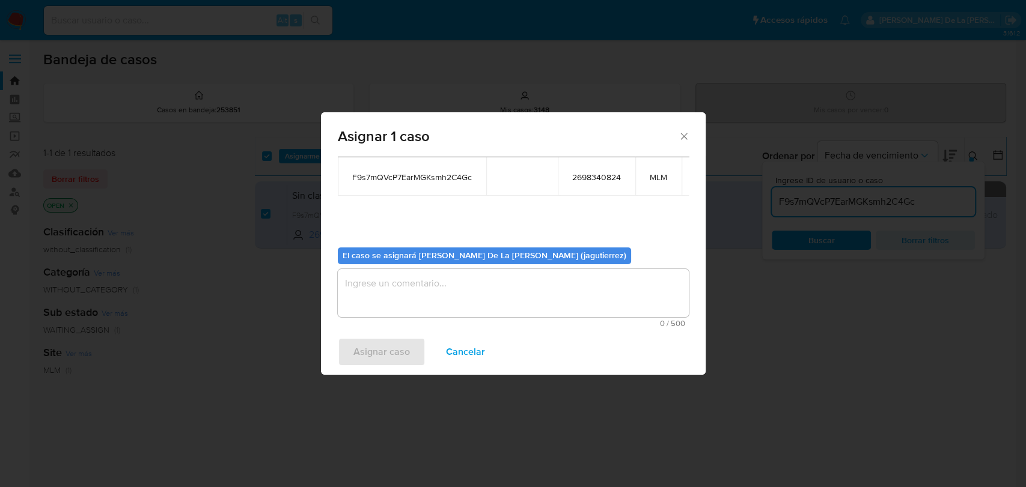
click at [350, 301] on textarea "assign-modal" at bounding box center [513, 293] width 351 height 48
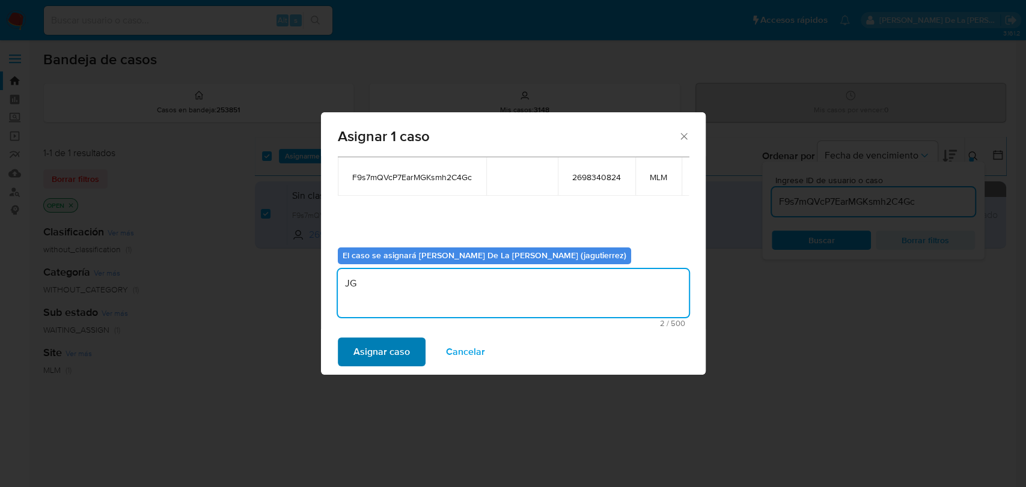
type textarea "JG"
click at [404, 341] on span "Asignar caso" at bounding box center [381, 352] width 56 height 26
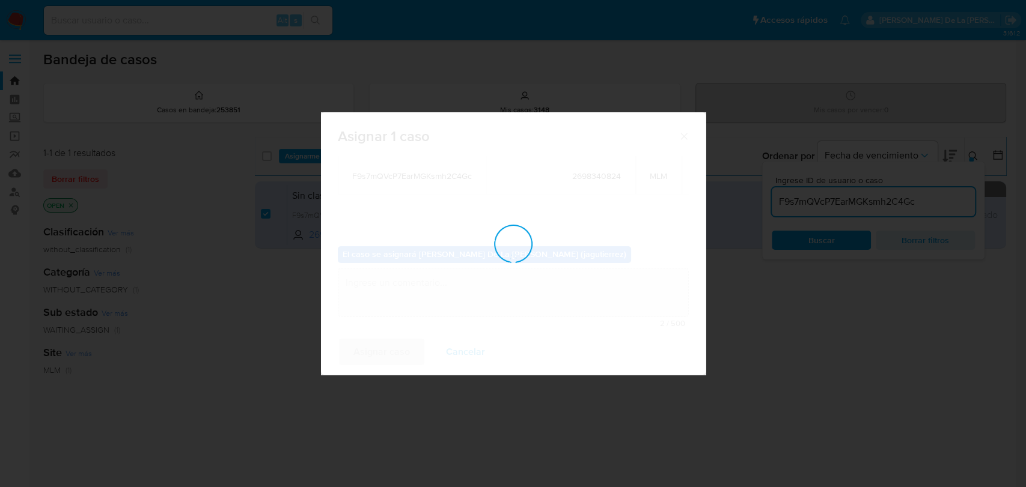
checkbox input "false"
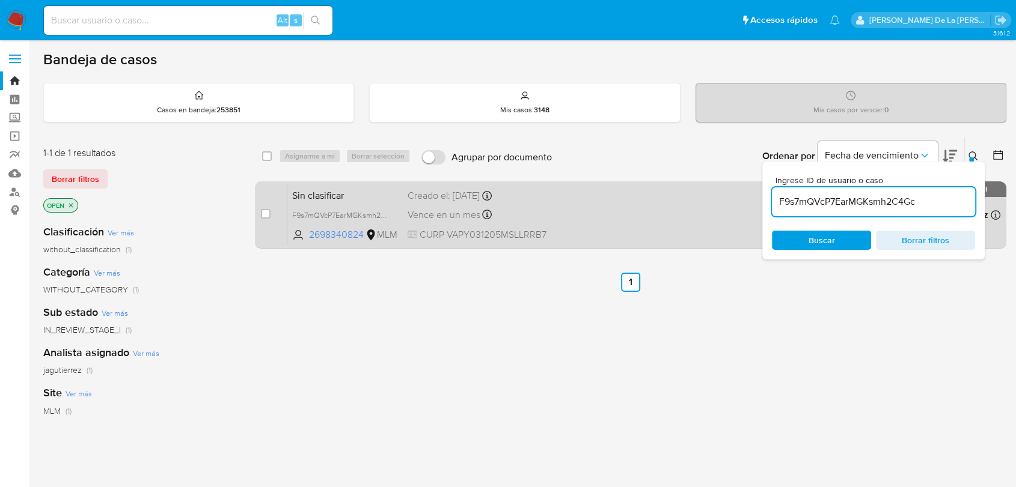
click at [589, 201] on div "Sin clasificar F9s7mQVcP7EarMGKsmh2C4Gc 2698340824 MLM Creado el: 19/09/2025 Cr…" at bounding box center [643, 214] width 713 height 61
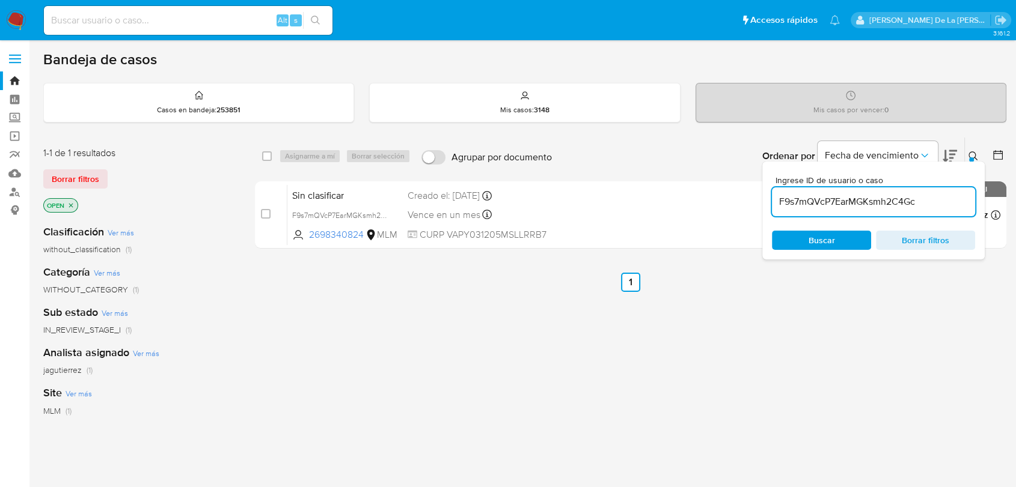
click at [6, 2] on nav "Pausado Ver notificaciones Alt s Accesos rápidos Presiona las siguientes teclas…" at bounding box center [508, 20] width 1016 height 40
click at [12, 16] on img at bounding box center [16, 20] width 20 height 20
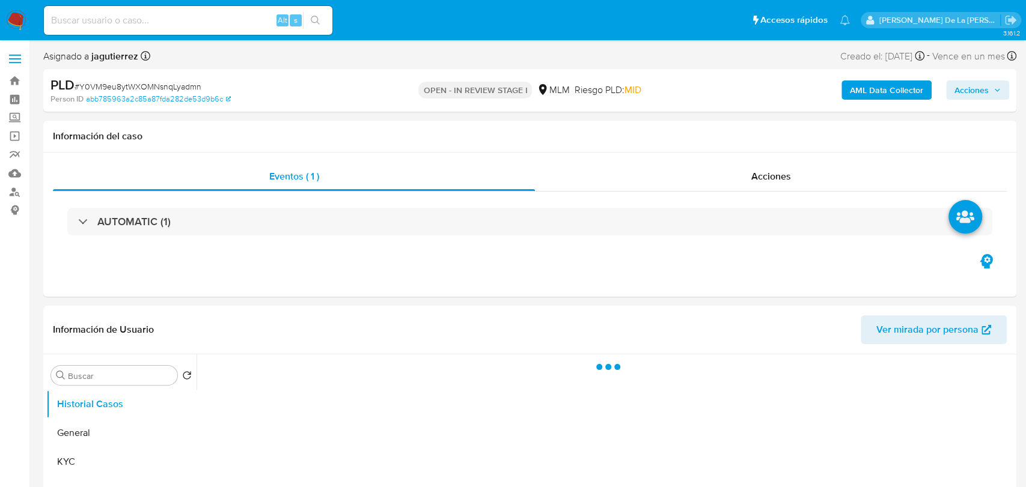
select select "10"
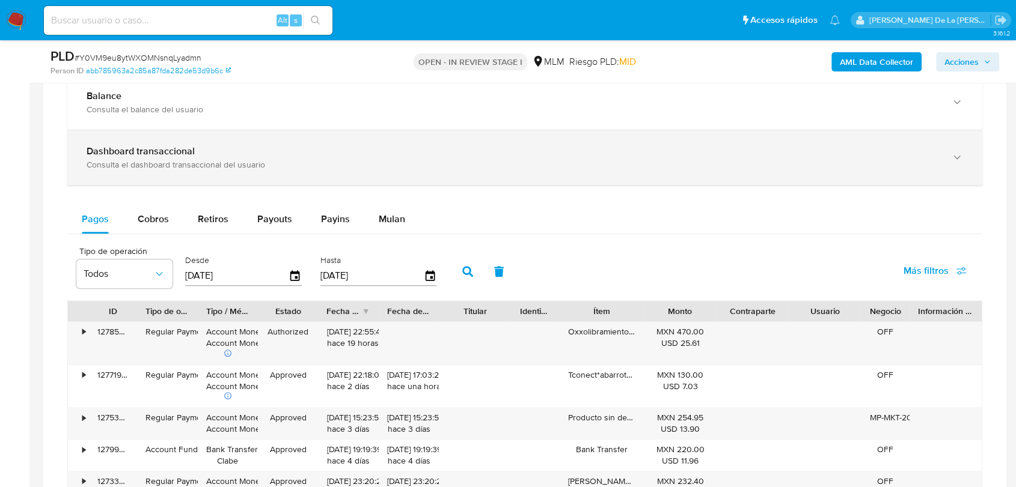
scroll to position [868, 0]
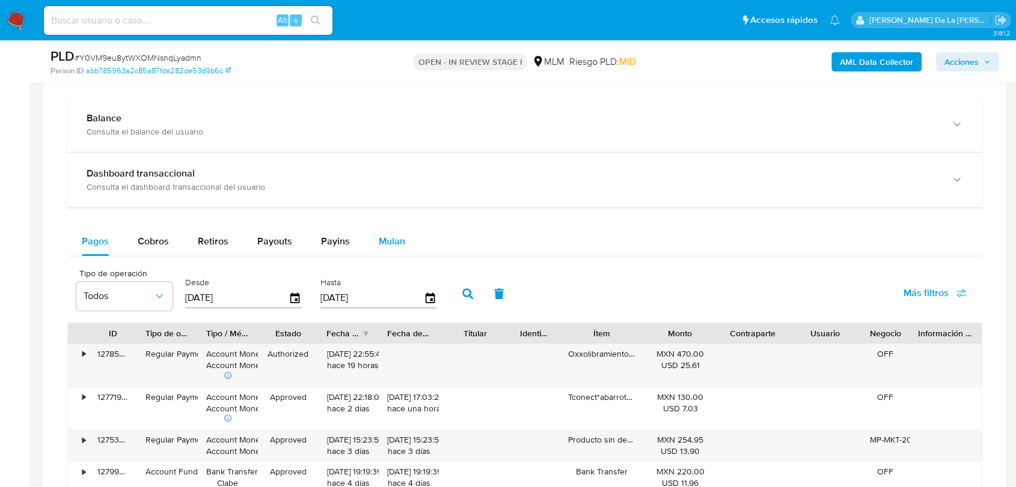
click at [386, 240] on span "Mulan" at bounding box center [392, 241] width 26 height 14
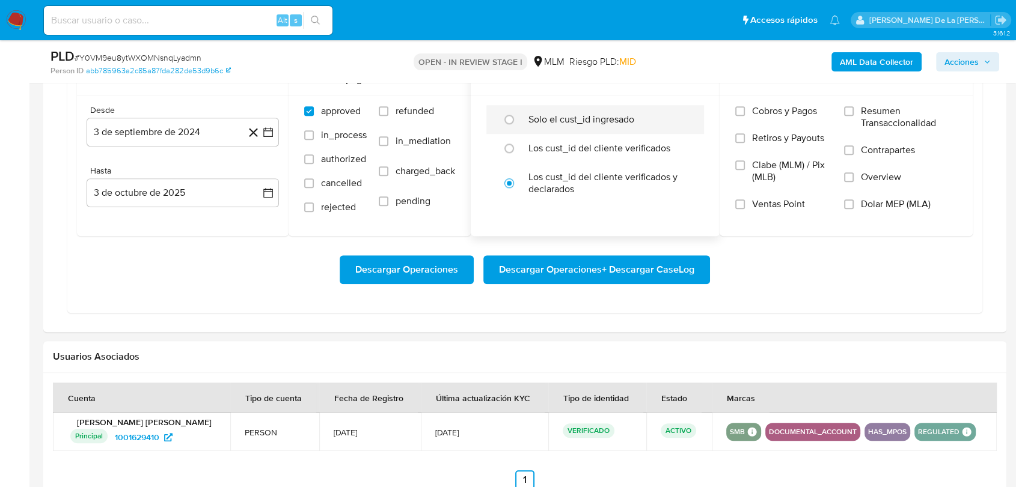
scroll to position [1073, 0]
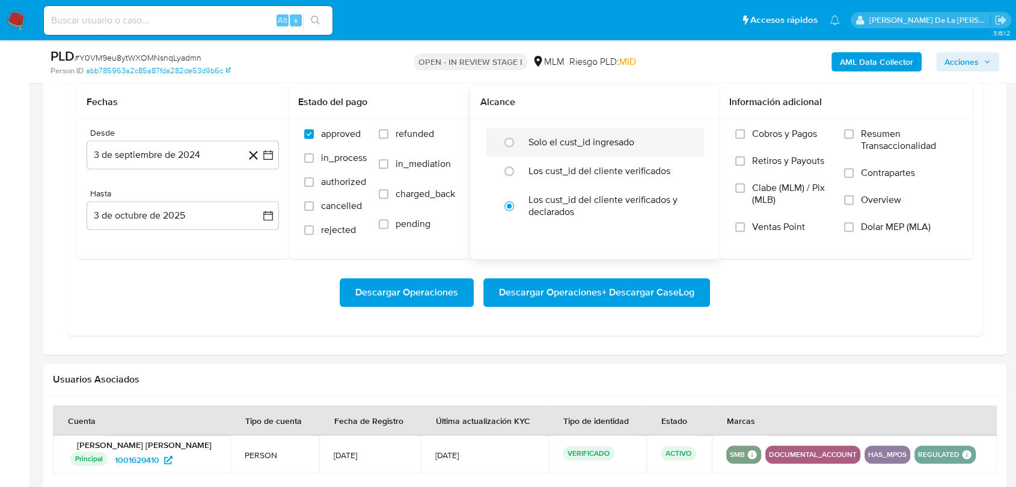
click at [590, 148] on div "Solo el cust_id ingresado" at bounding box center [607, 142] width 159 height 29
radio input "true"
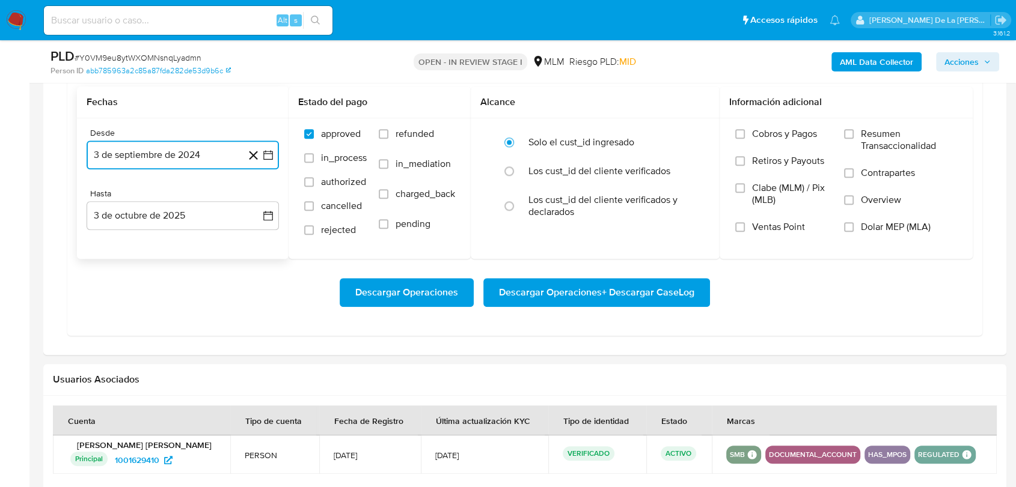
click at [266, 156] on icon "button" at bounding box center [268, 155] width 12 height 12
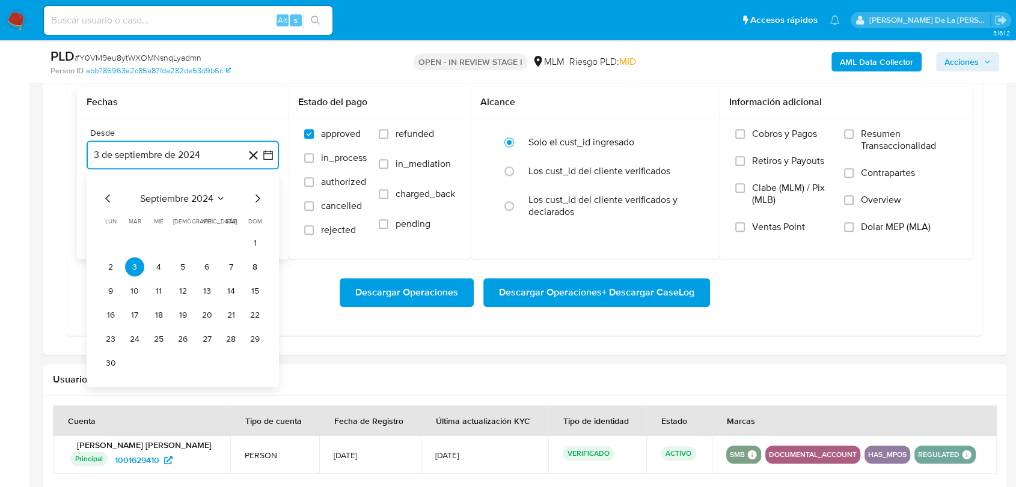
click at [255, 198] on icon "Mes siguiente" at bounding box center [257, 198] width 14 height 14
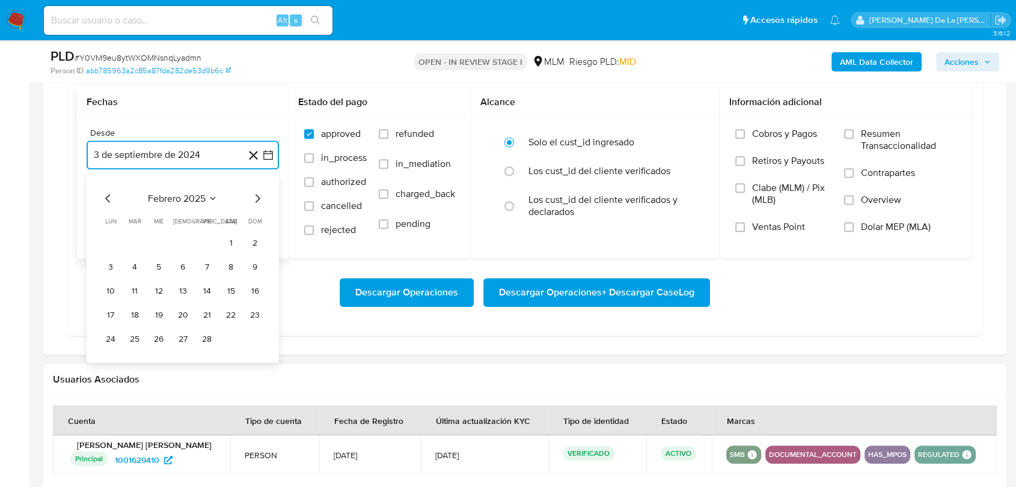
click at [255, 198] on icon "Mes siguiente" at bounding box center [257, 198] width 14 height 14
click at [105, 197] on icon "Mes anterior" at bounding box center [108, 198] width 14 height 14
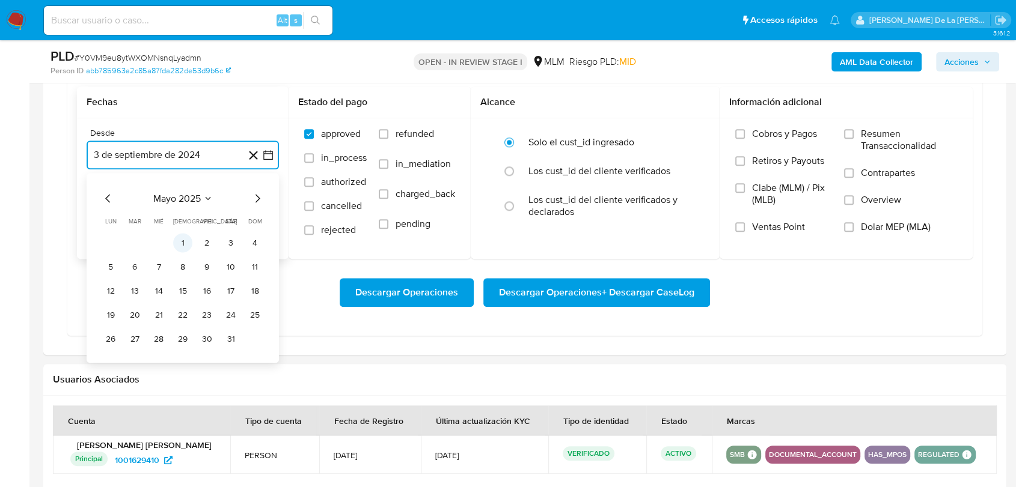
click at [173, 239] on button "1" at bounding box center [182, 242] width 19 height 19
click at [162, 221] on button "3 de octubre de 2025" at bounding box center [183, 215] width 192 height 29
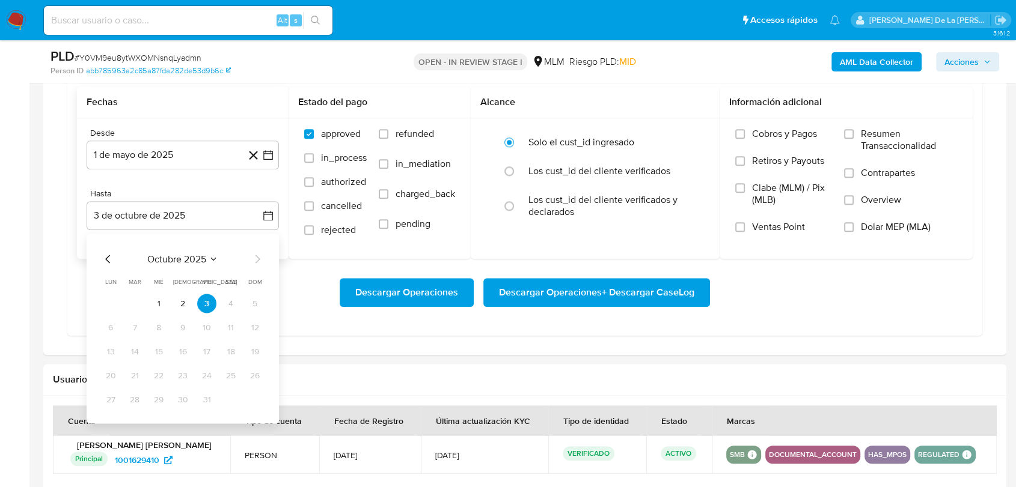
click at [104, 249] on div "octubre 2025 octubre 2025 lun lunes mar martes mié miércoles jue jueves vie vie…" at bounding box center [183, 329] width 192 height 190
click at [104, 250] on div "octubre 2025 octubre 2025 lun lunes mar martes mié miércoles jue jueves vie vie…" at bounding box center [183, 329] width 192 height 190
click at [106, 252] on icon "Mes anterior" at bounding box center [108, 259] width 14 height 14
click at [260, 395] on button "31" at bounding box center [254, 399] width 19 height 19
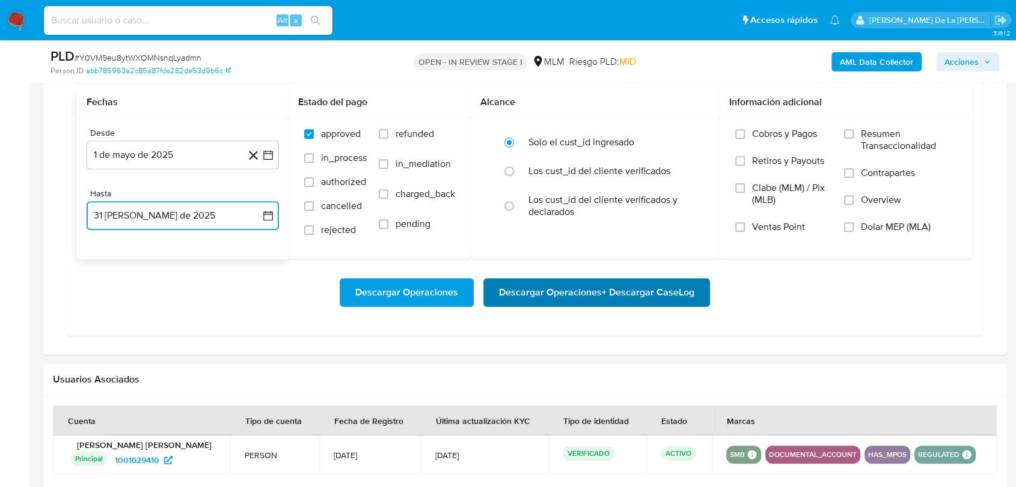
click at [579, 294] on span "Descargar Operaciones + Descargar CaseLog" at bounding box center [596, 292] width 195 height 26
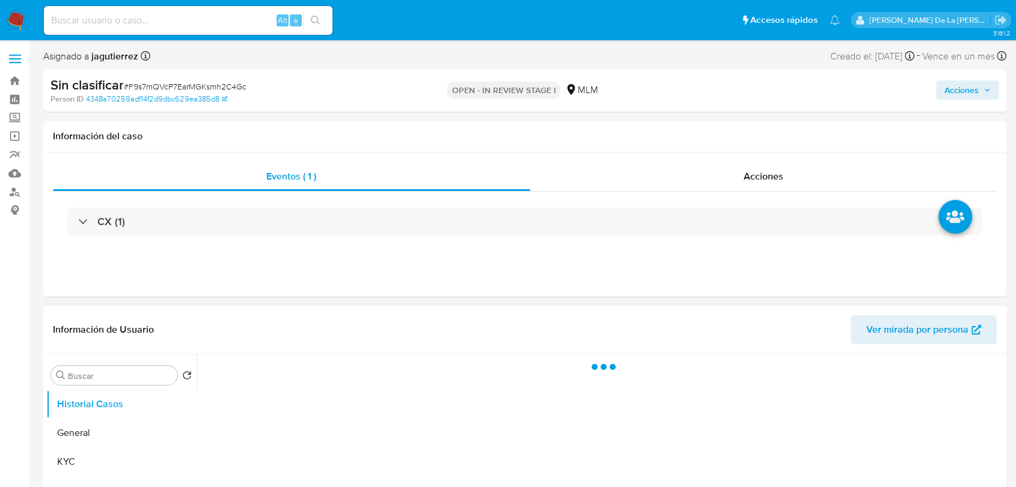
select select "10"
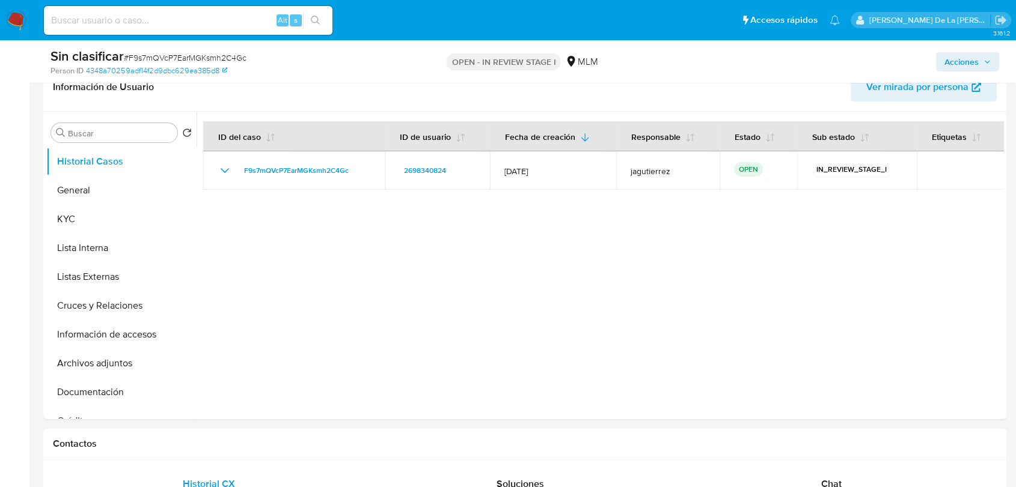
scroll to position [467, 0]
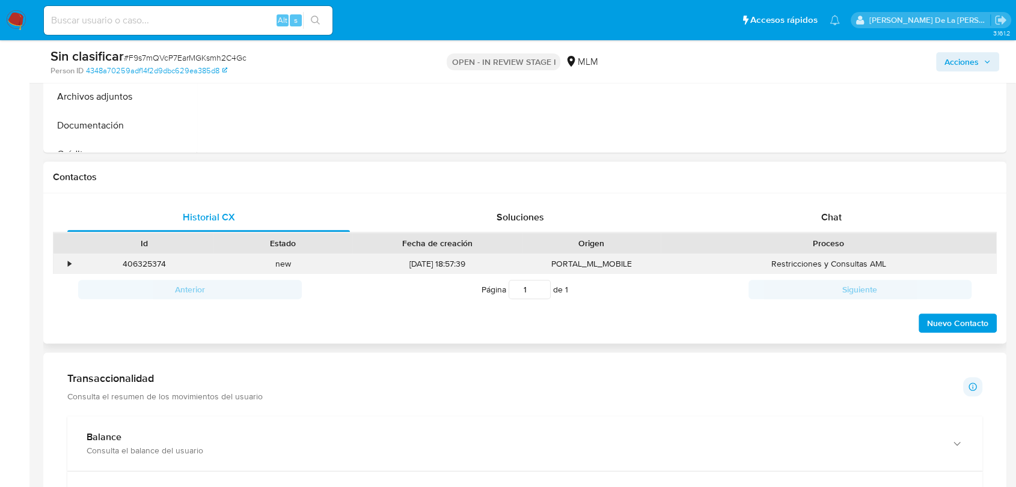
click at [62, 261] on div "•" at bounding box center [63, 264] width 21 height 20
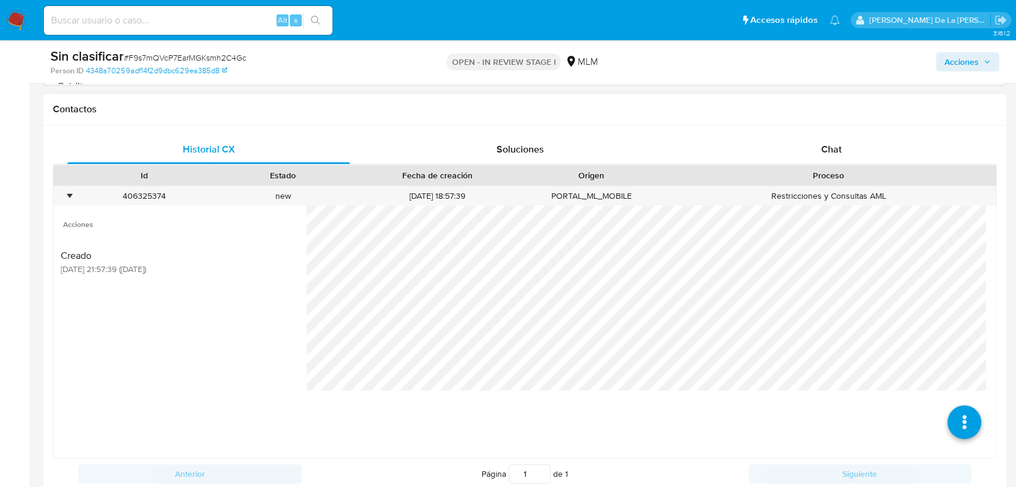
scroll to position [601, 0]
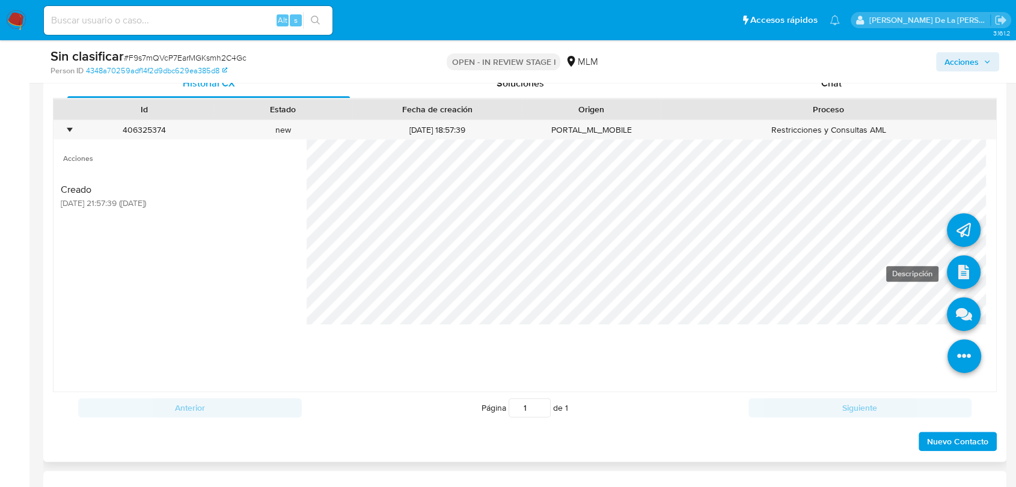
click at [954, 285] on icon at bounding box center [963, 272] width 34 height 34
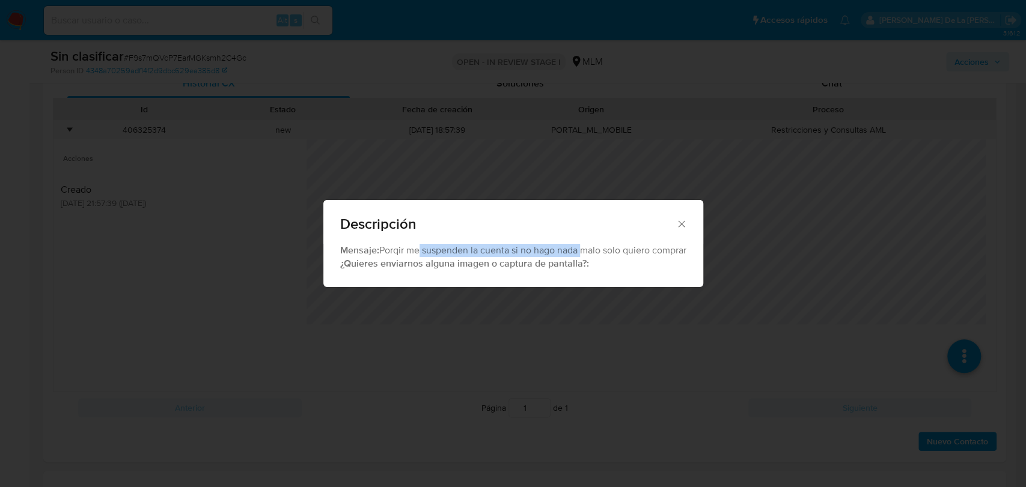
drag, startPoint x: 415, startPoint y: 255, endPoint x: 581, endPoint y: 254, distance: 166.5
click at [580, 254] on div "Mensaje: Porqir me suspenden la cuenta si no hago nada malo solo quiero comprar…" at bounding box center [513, 257] width 346 height 27
click at [581, 254] on div "Mensaje: Porqir me suspenden la cuenta si no hago nada malo solo quiero comprar…" at bounding box center [513, 257] width 346 height 27
click at [683, 221] on icon "Cerrar" at bounding box center [681, 224] width 12 height 12
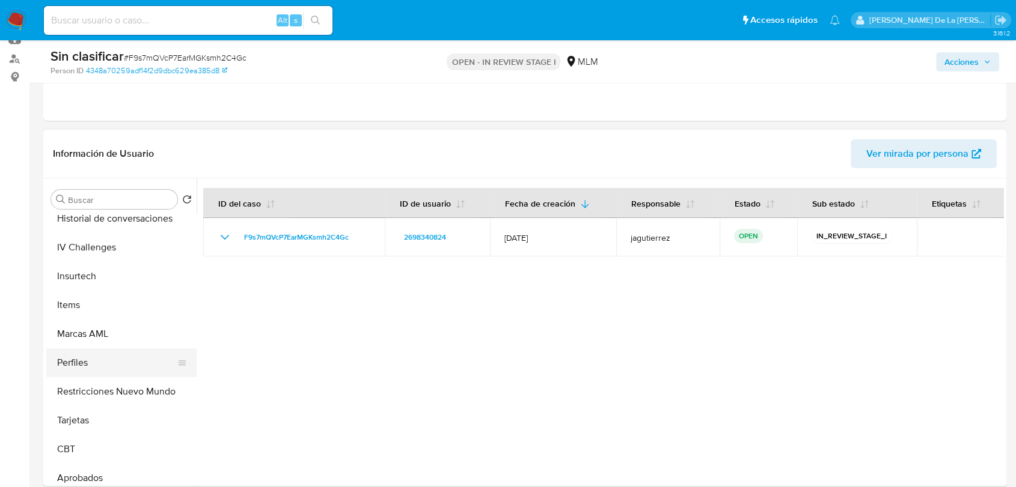
scroll to position [565, 0]
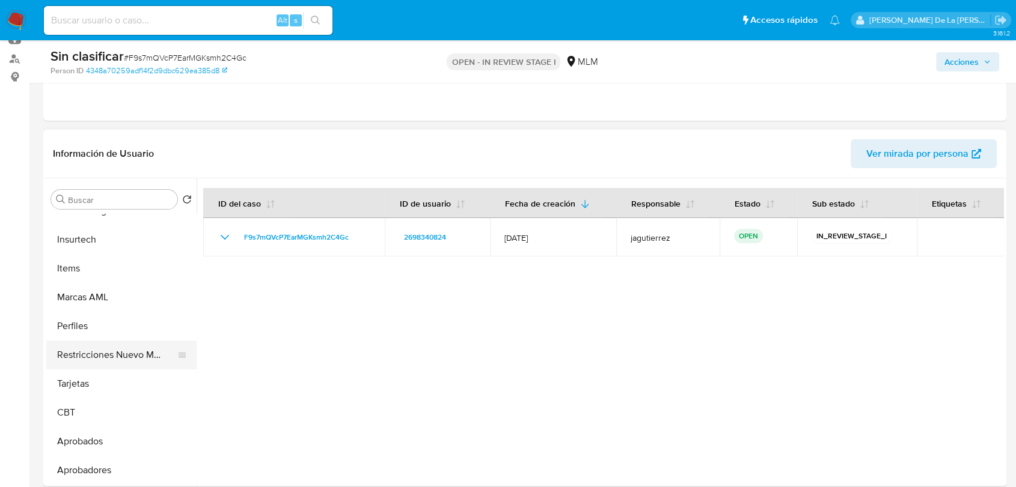
click at [125, 358] on button "Restricciones Nuevo Mundo" at bounding box center [116, 355] width 141 height 29
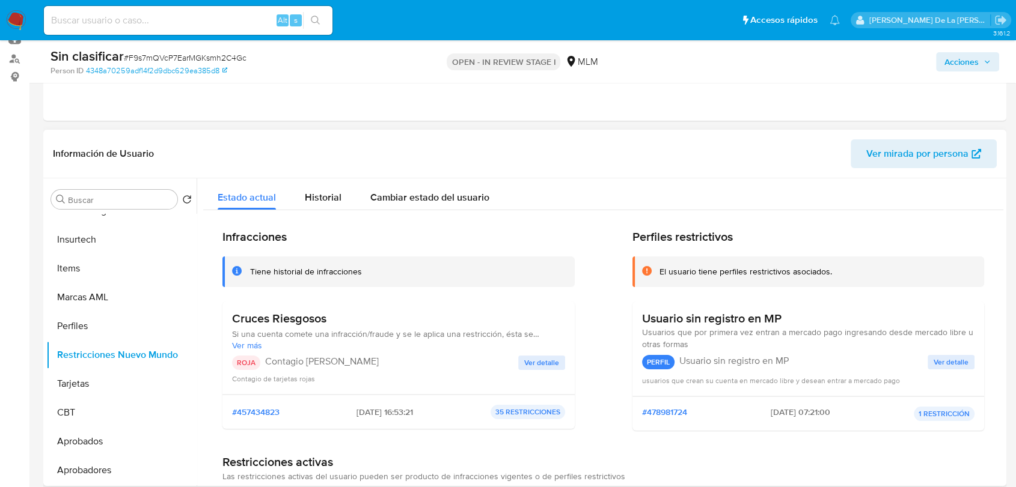
click at [545, 365] on span "Ver detalle" at bounding box center [541, 363] width 35 height 12
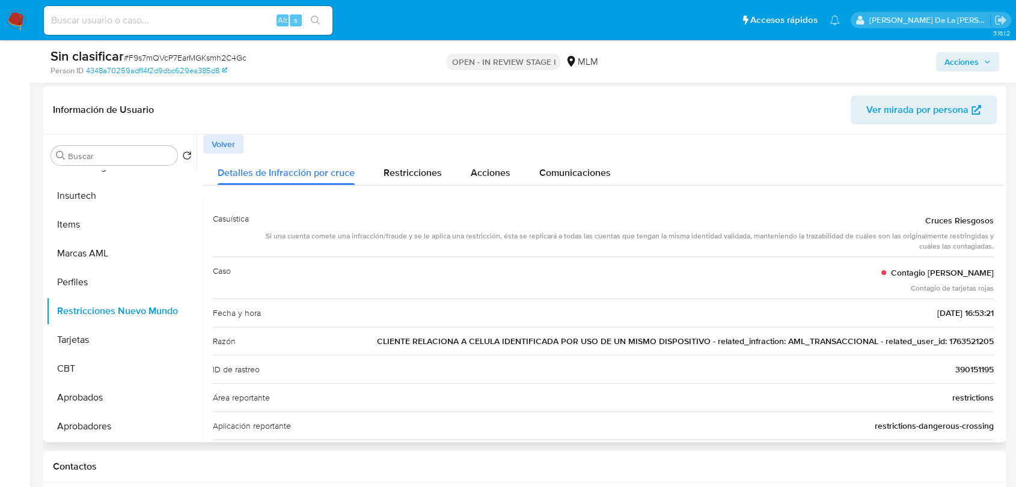
scroll to position [200, 0]
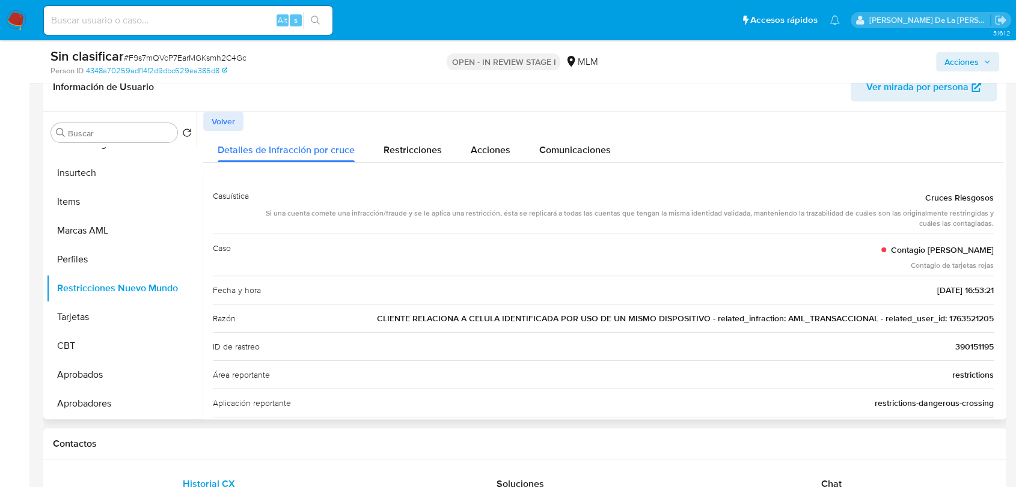
click at [969, 317] on span "CLIENTE RELACIONA A CELULA IDENTIFICADA POR USO DE UN MISMO DISPOSITIVO - relat…" at bounding box center [685, 318] width 617 height 12
click at [88, 18] on input at bounding box center [188, 21] width 288 height 16
paste input "1763521205"
type input "1763521205"
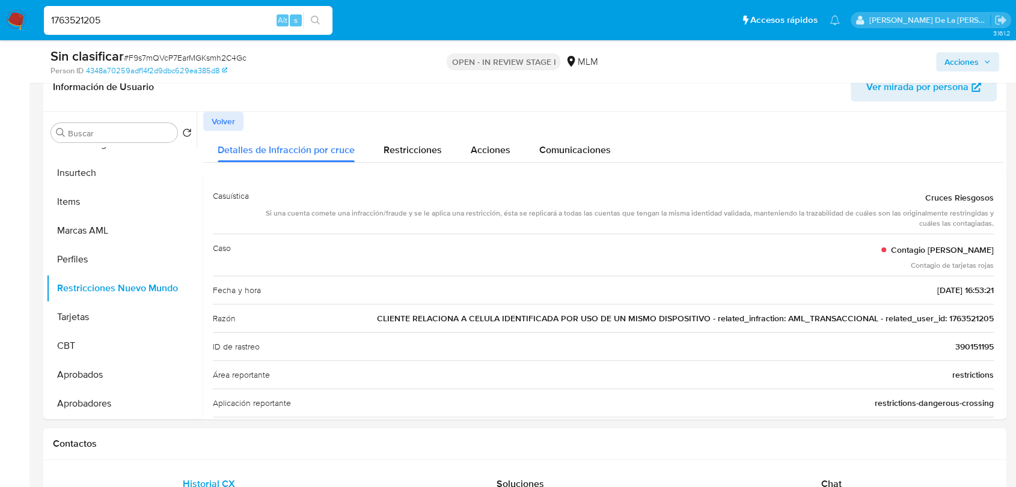
click at [958, 39] on nav "Pausado Ver notificaciones 1763521205 Alt s Accesos rápidos Presiona las siguie…" at bounding box center [508, 20] width 1016 height 40
click at [957, 54] on span "Acciones" at bounding box center [961, 61] width 34 height 19
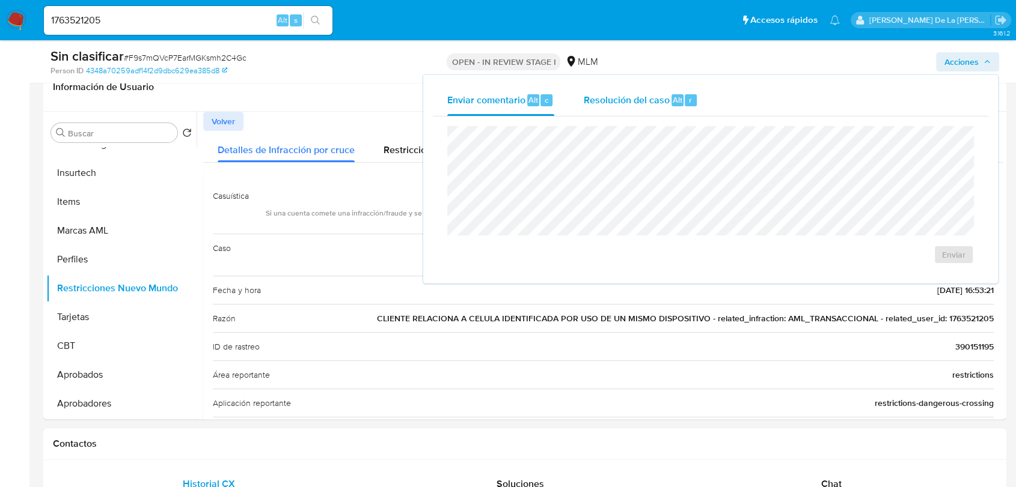
click at [625, 102] on span "Resolución del caso" at bounding box center [626, 100] width 86 height 14
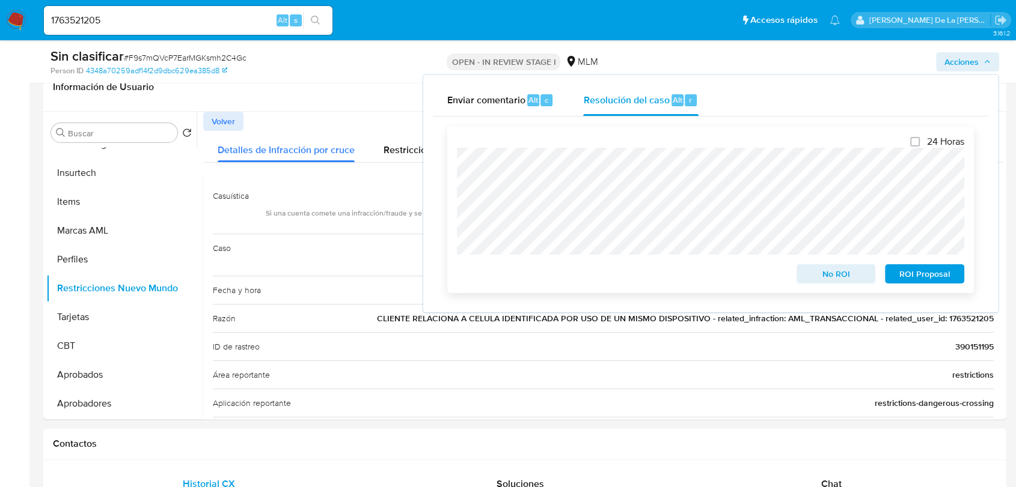
click at [841, 287] on div "24 Horas No ROI ROI Proposal" at bounding box center [710, 209] width 526 height 167
click at [841, 282] on span "No ROI" at bounding box center [836, 274] width 62 height 17
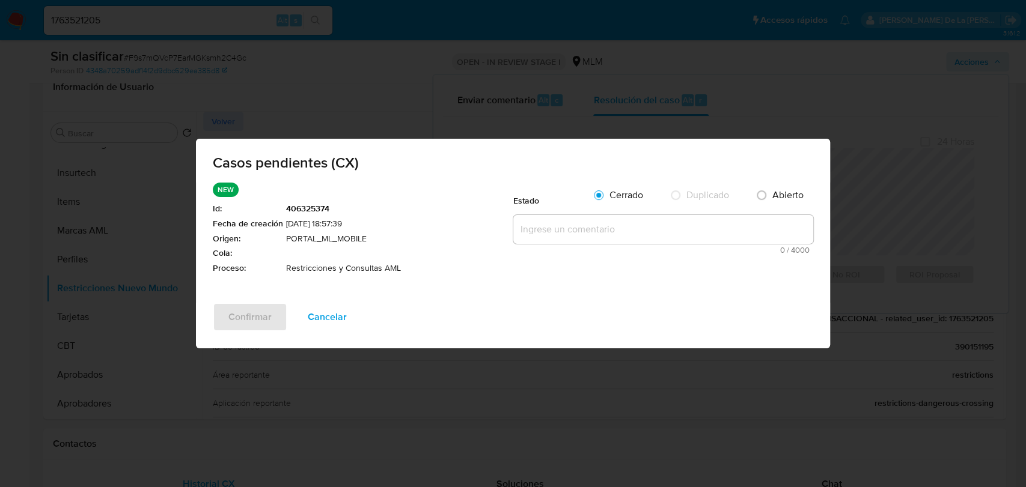
drag, startPoint x: 583, startPoint y: 209, endPoint x: 580, endPoint y: 222, distance: 14.1
click at [583, 211] on div "Estado" at bounding box center [549, 198] width 72 height 30
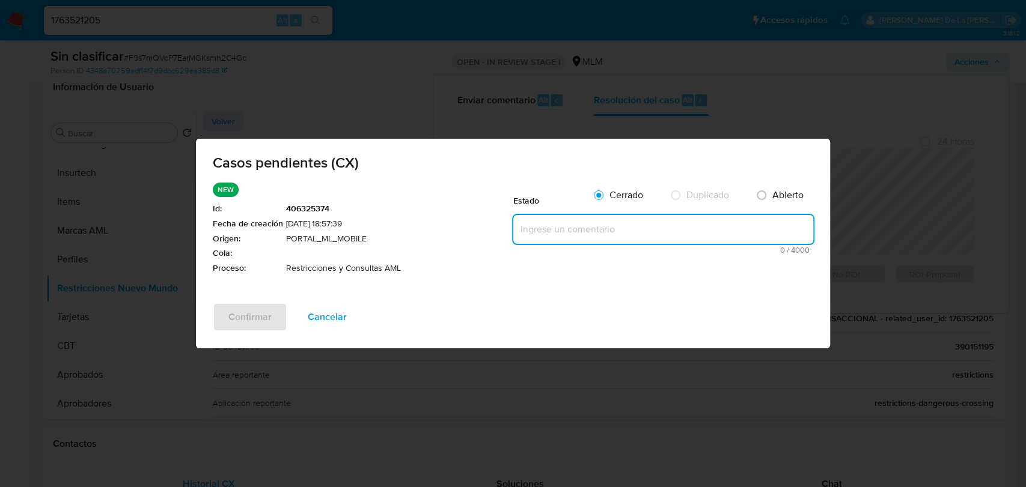
click at [580, 222] on textarea at bounding box center [663, 229] width 300 height 29
paste textarea "SE VALIDA CX, CLIENTE CON RESTRICCION EN CUENTA 1763521205, ESTA CUENTA ESTA CO…"
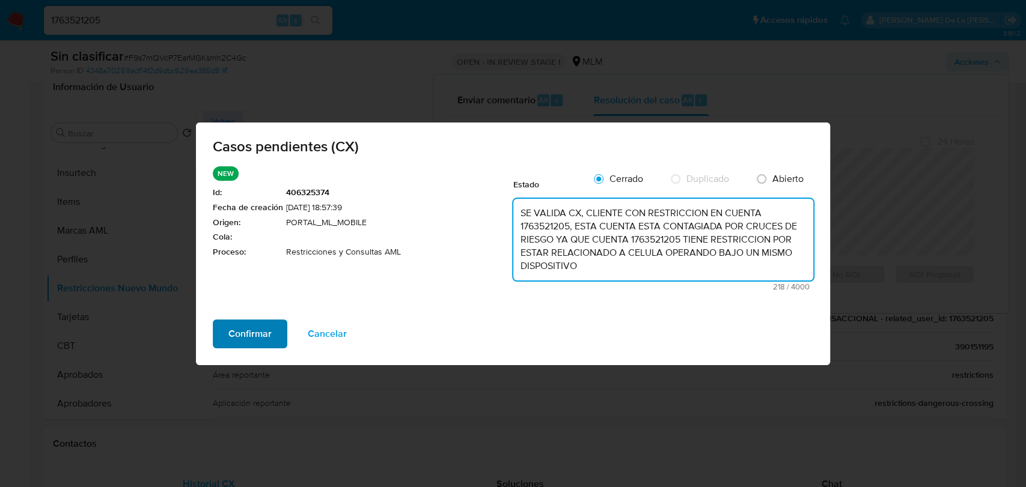
type textarea "SE VALIDA CX, CLIENTE CON RESTRICCION EN CUENTA 1763521205, ESTA CUENTA ESTA CO…"
click at [267, 336] on span "Confirmar" at bounding box center [249, 334] width 43 height 26
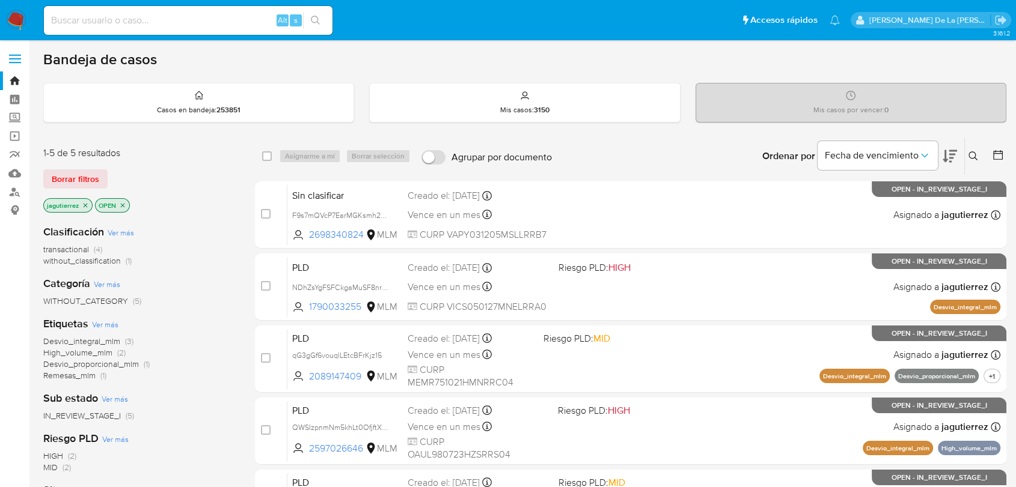
click at [87, 203] on icon "close-filter" at bounding box center [85, 205] width 7 height 7
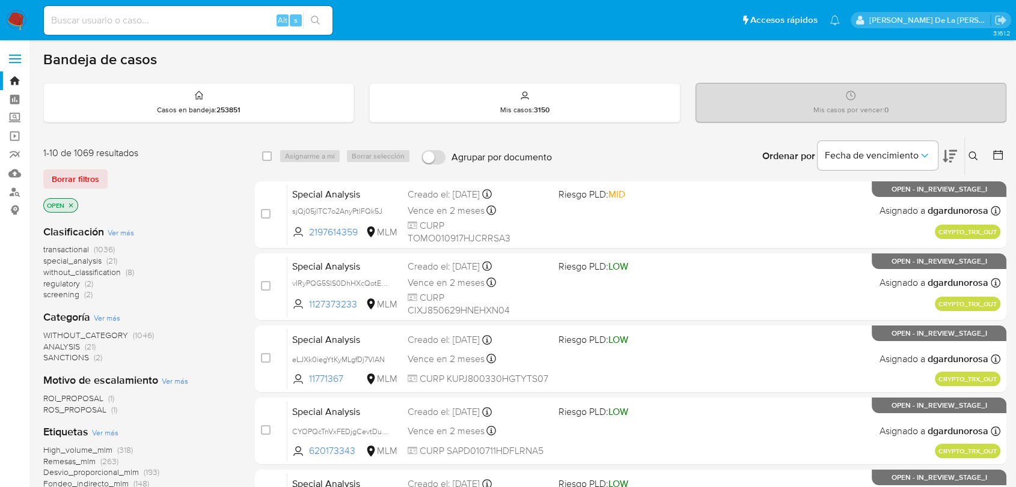
click at [62, 291] on span "screening" at bounding box center [61, 294] width 36 height 12
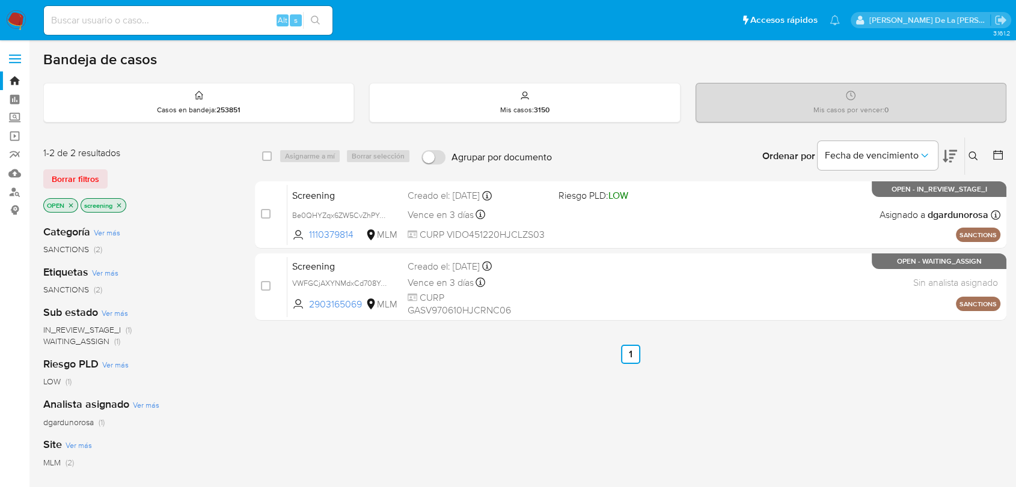
click at [76, 31] on div "Alt s" at bounding box center [188, 20] width 288 height 29
click at [79, 17] on input at bounding box center [188, 21] width 288 height 16
paste input "1763521205"
type input "1763521205"
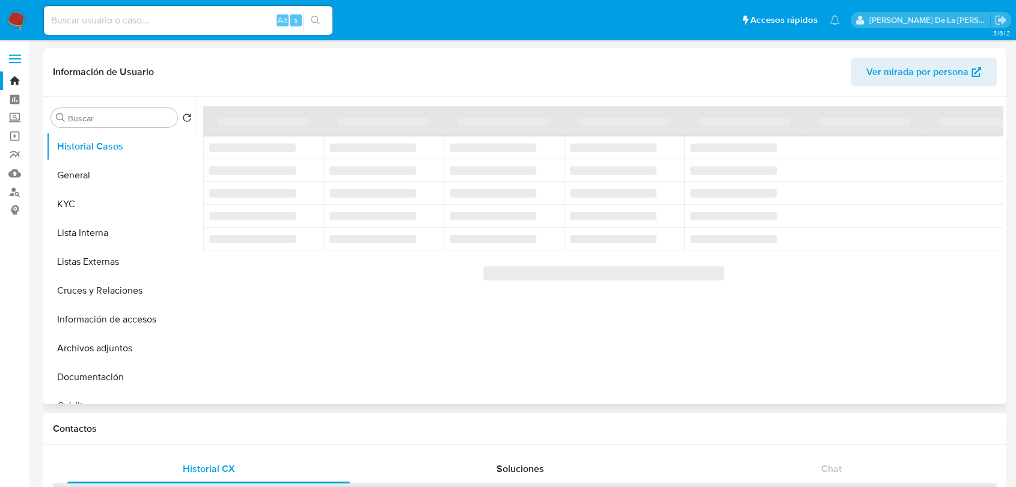
select select "10"
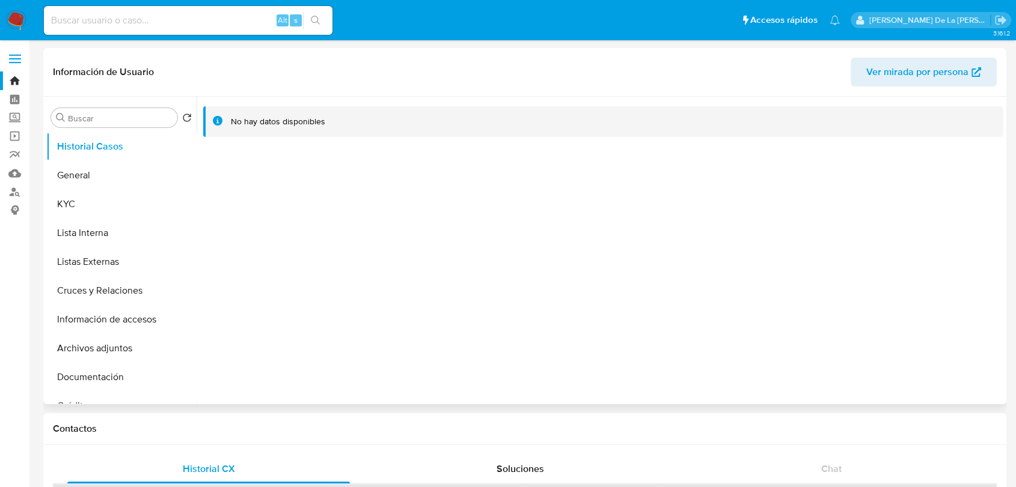
scroll to position [334, 0]
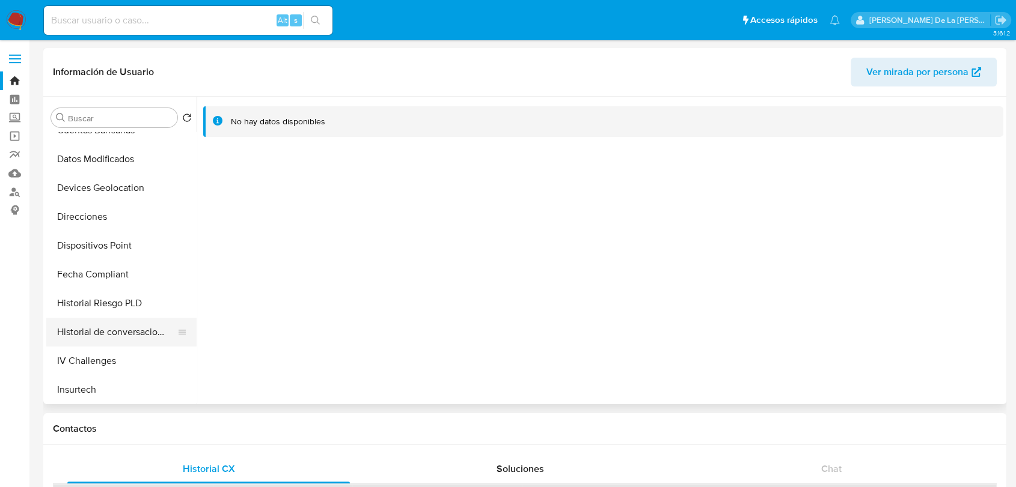
click at [112, 329] on button "Historial de conversaciones" at bounding box center [116, 332] width 141 height 29
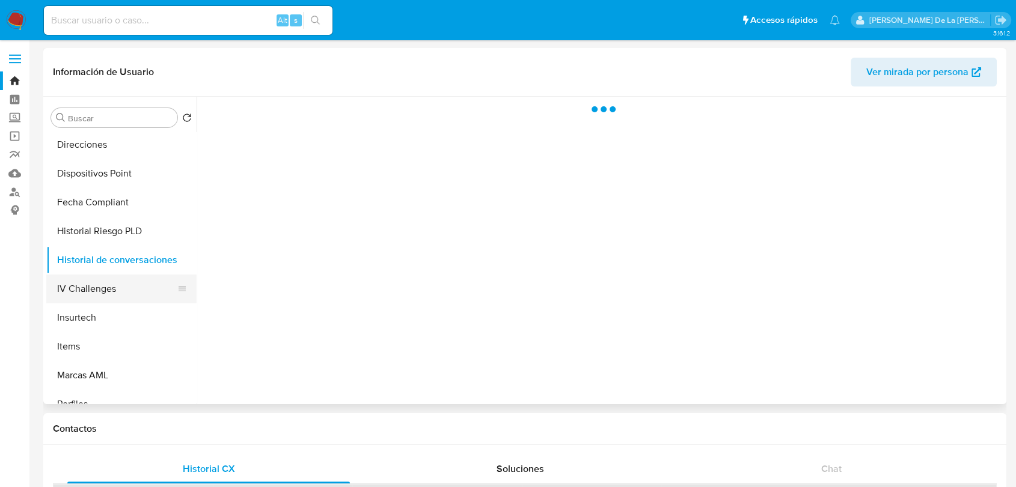
scroll to position [534, 0]
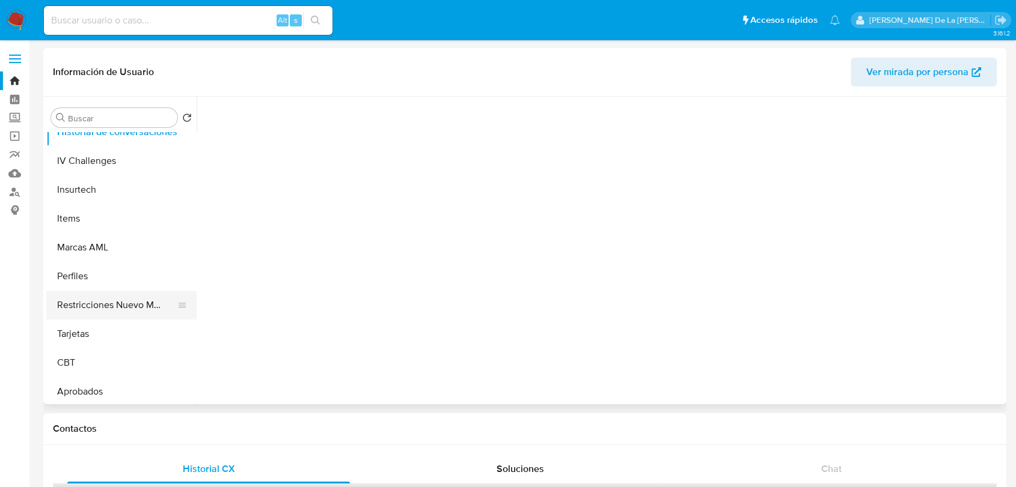
click at [121, 314] on button "Restricciones Nuevo Mundo" at bounding box center [116, 305] width 141 height 29
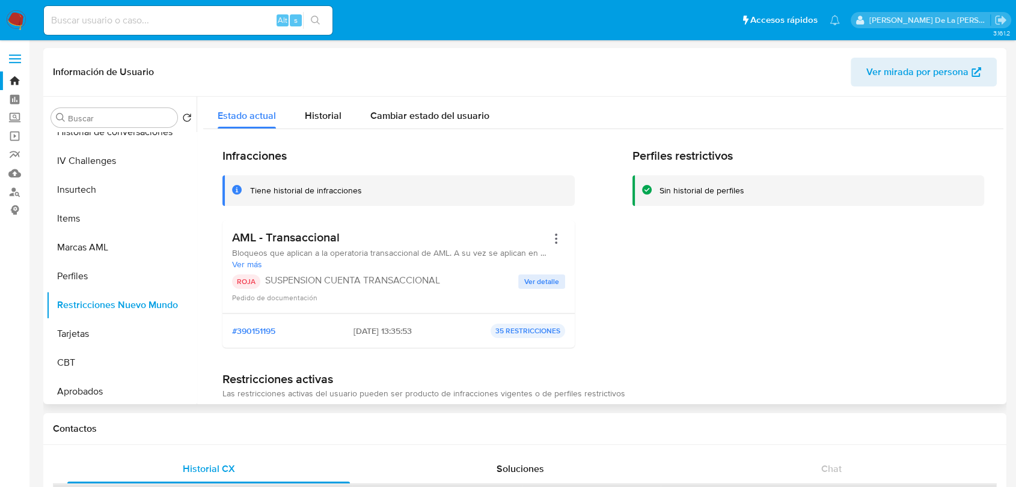
click at [549, 280] on span "Ver detalle" at bounding box center [541, 282] width 35 height 12
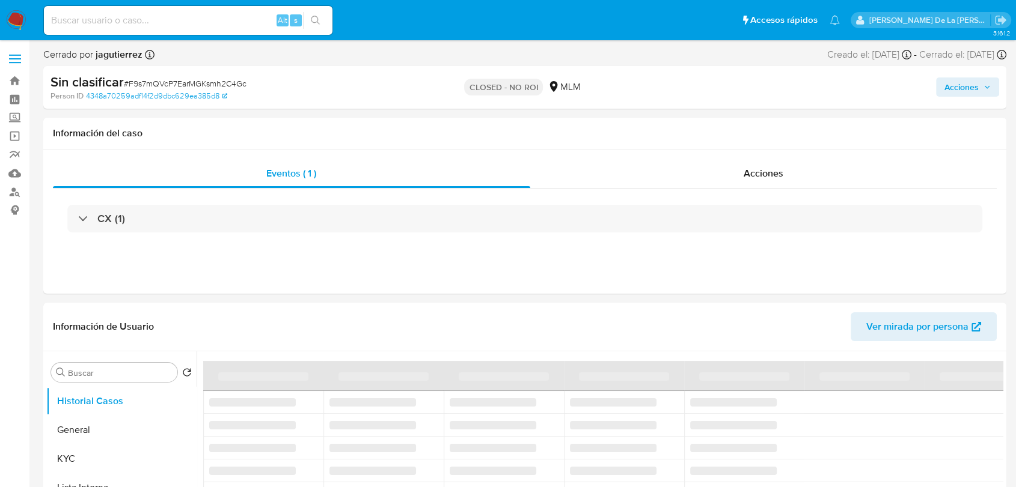
select select "10"
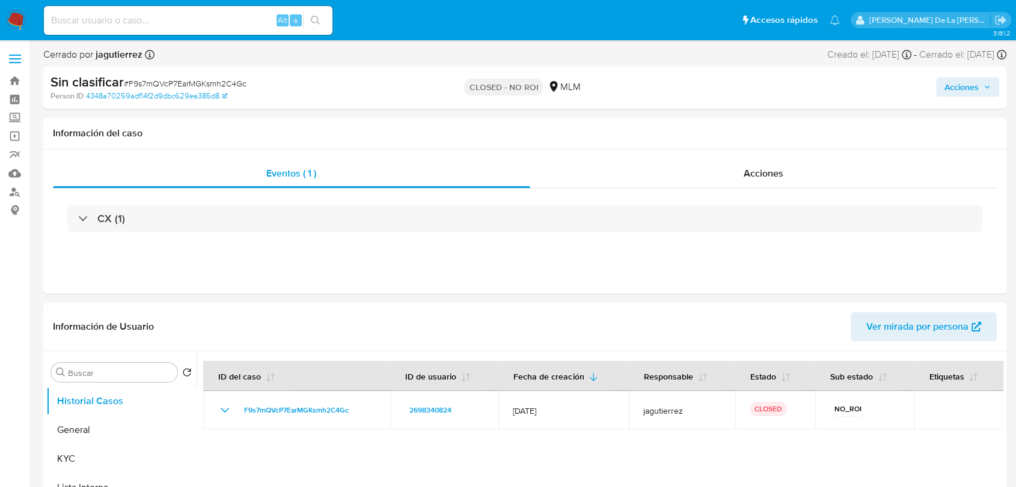
click at [10, 20] on img at bounding box center [16, 20] width 20 height 20
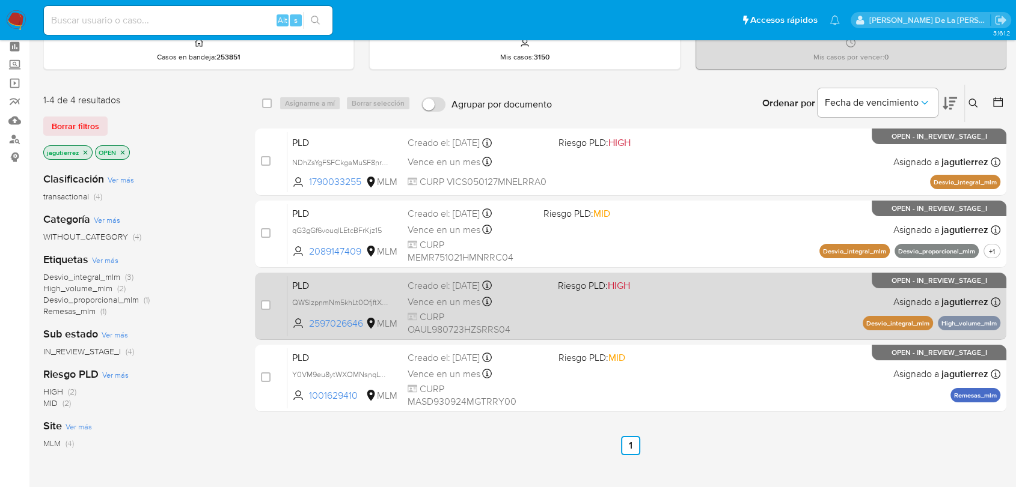
scroll to position [53, 0]
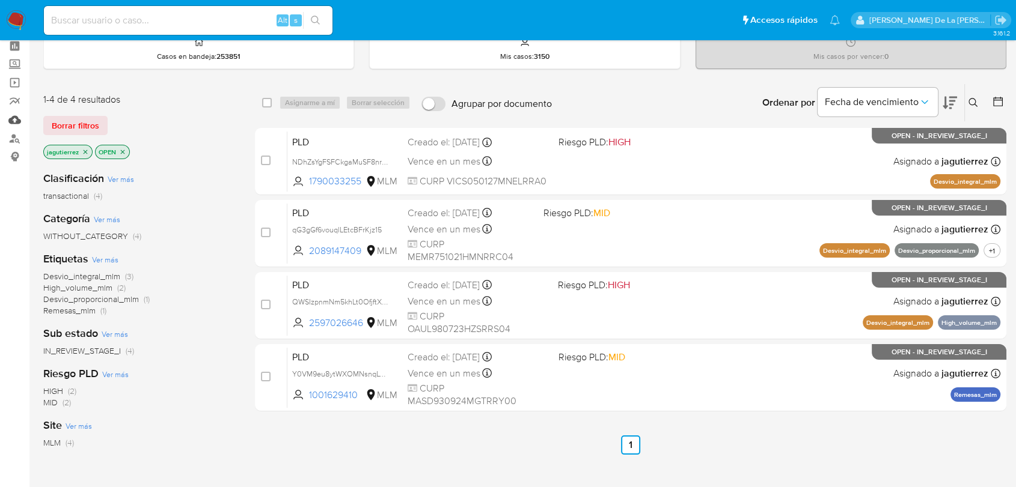
click at [14, 124] on link "Mulan" at bounding box center [71, 120] width 143 height 19
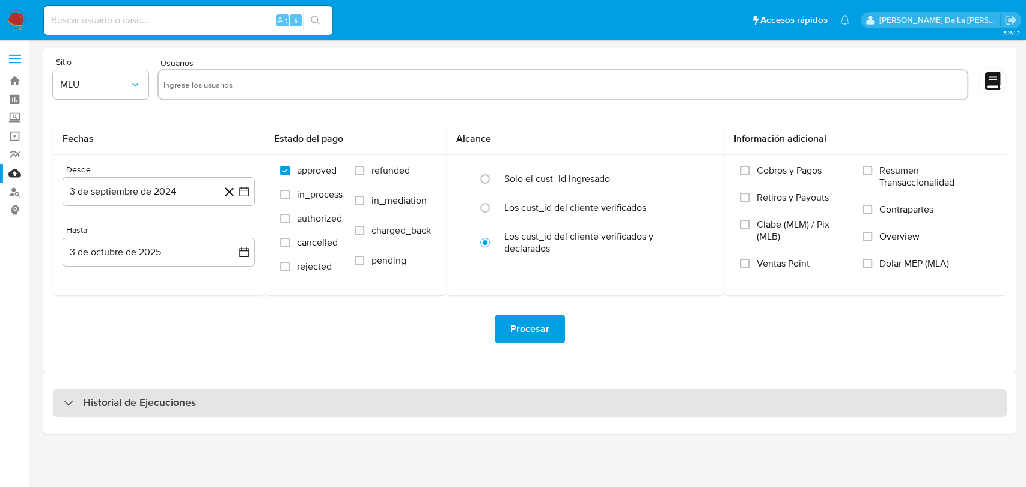
click at [202, 410] on div "Historial de Ejecuciones" at bounding box center [530, 403] width 954 height 29
select select "10"
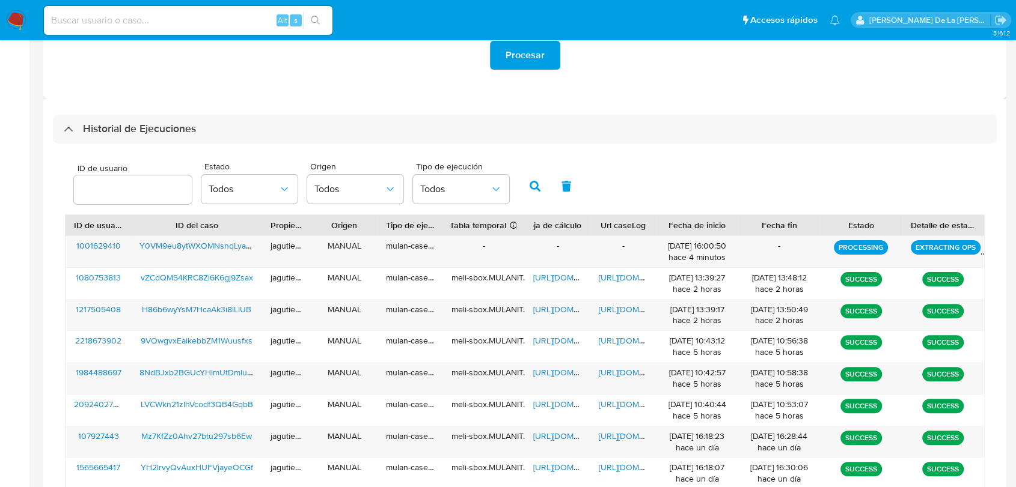
scroll to position [312, 0]
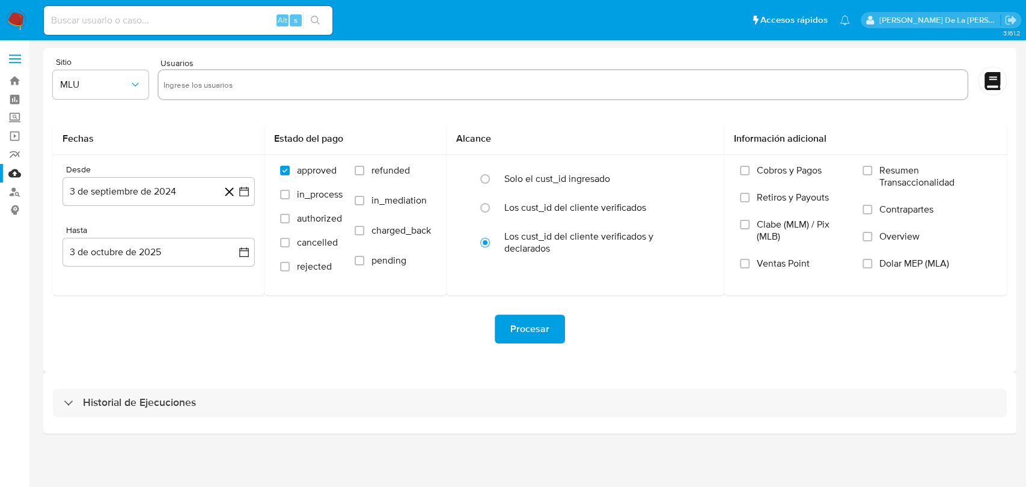
click at [19, 20] on img at bounding box center [16, 20] width 20 height 20
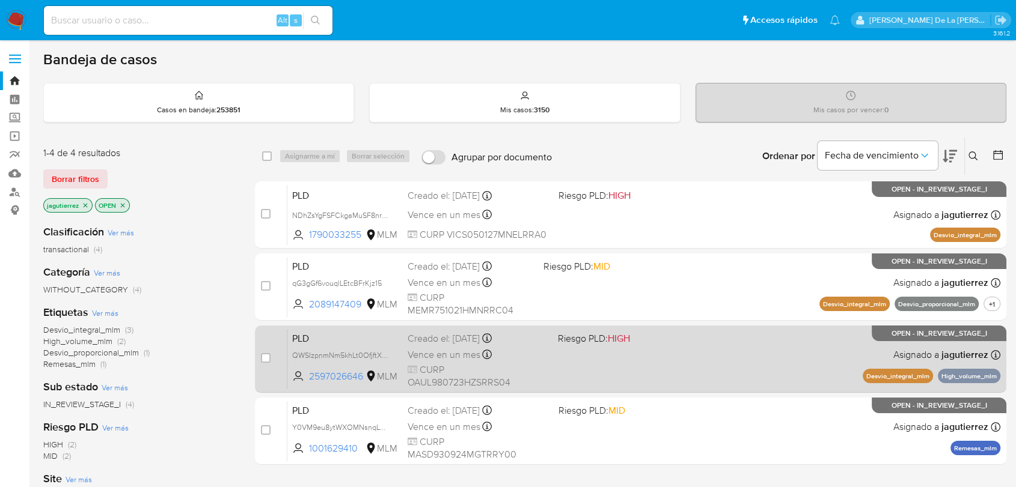
scroll to position [133, 0]
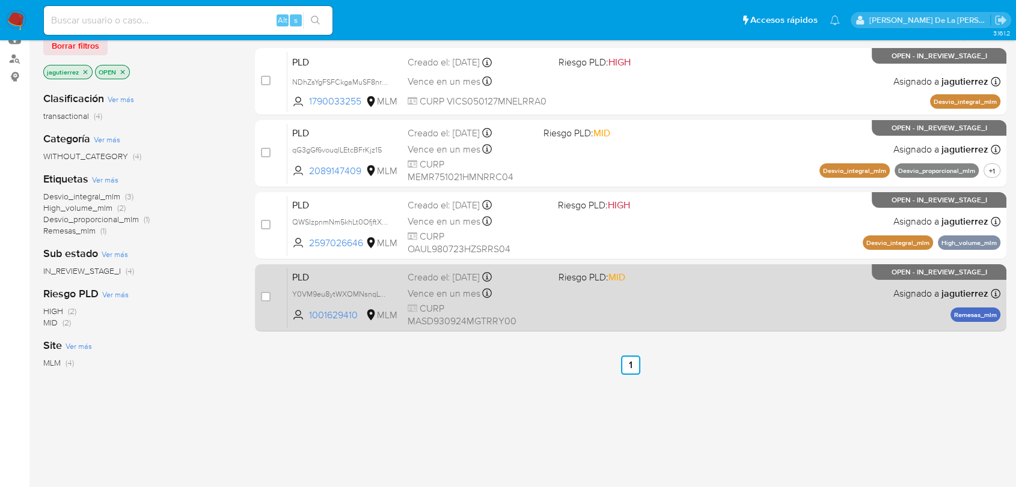
click at [648, 309] on div "PLD Y0VM9eu8ytWXOMNsnqLyadmn 1001629410 MLM Riesgo PLD: MID Creado el: 12/09/20…" at bounding box center [643, 297] width 713 height 61
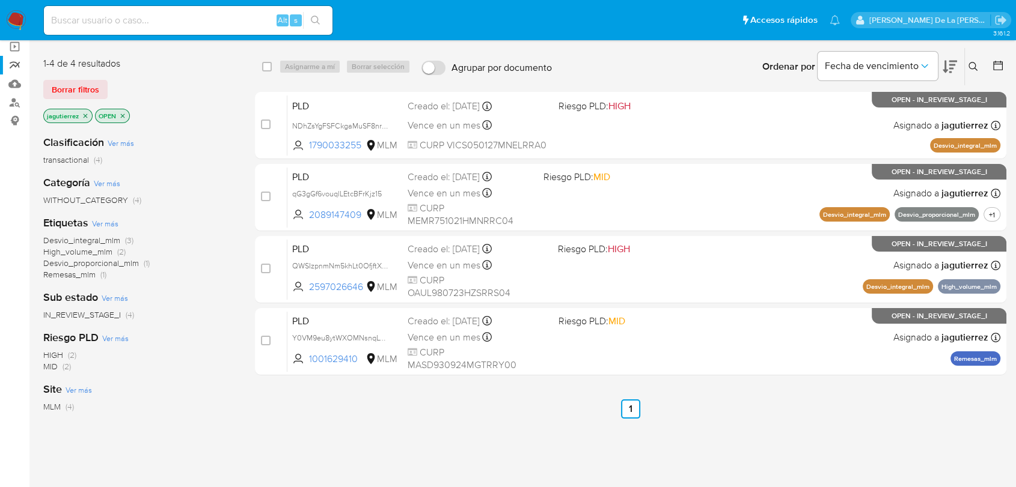
scroll to position [67, 0]
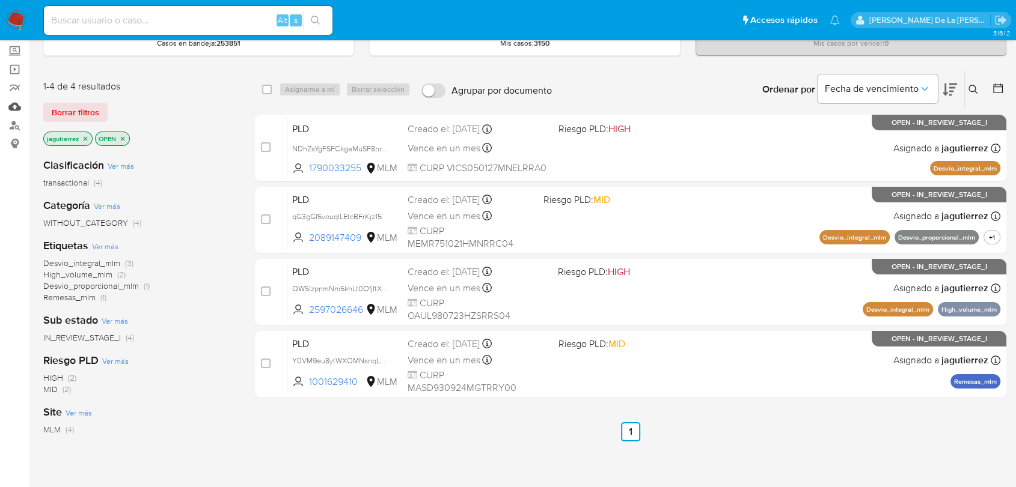
click at [10, 105] on link "Mulan" at bounding box center [71, 106] width 143 height 19
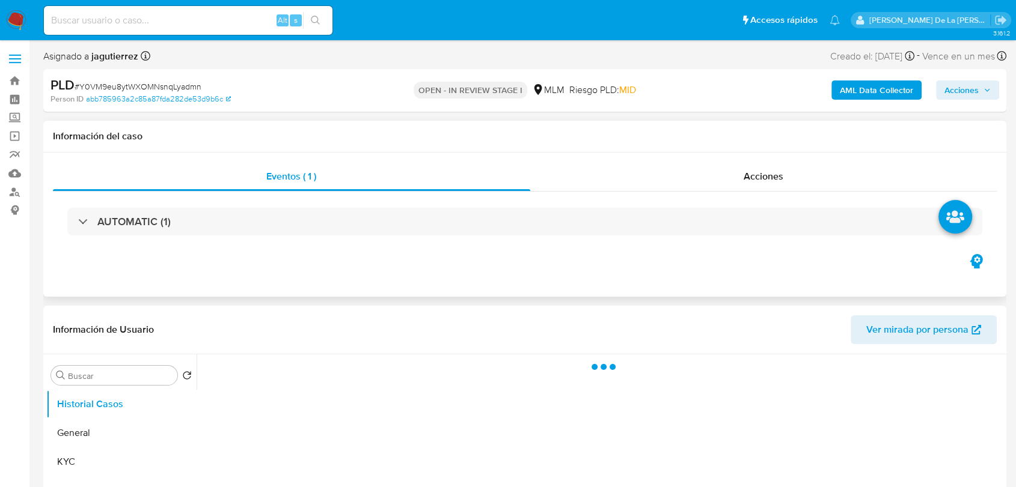
select select "10"
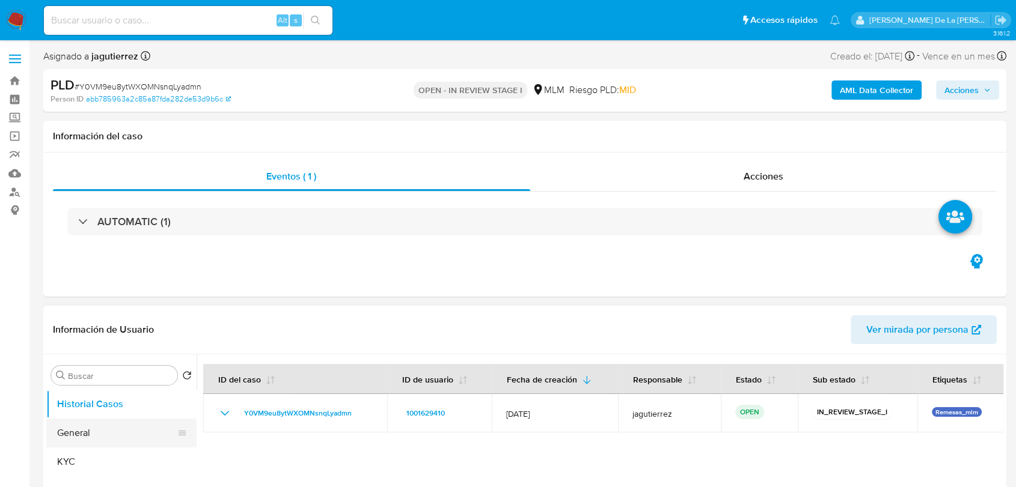
click at [87, 420] on button "General" at bounding box center [116, 433] width 141 height 29
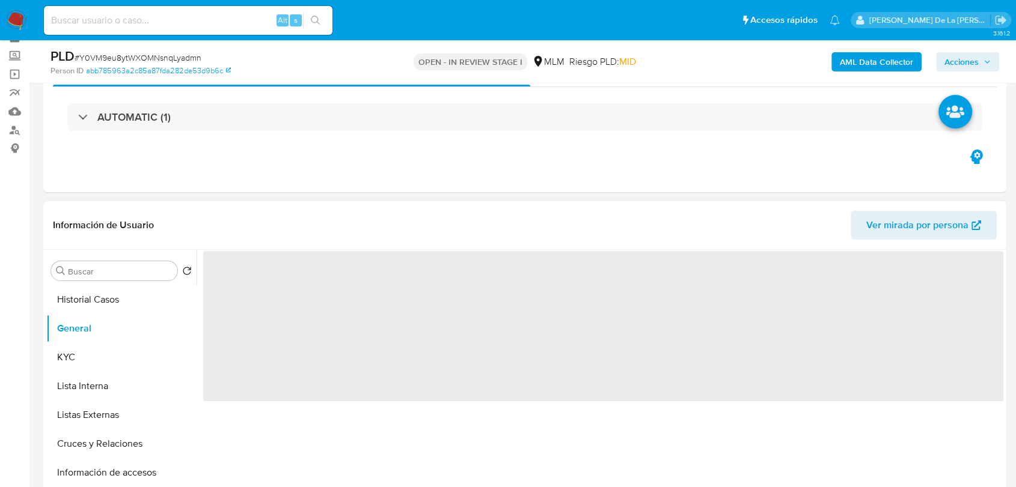
scroll to position [133, 0]
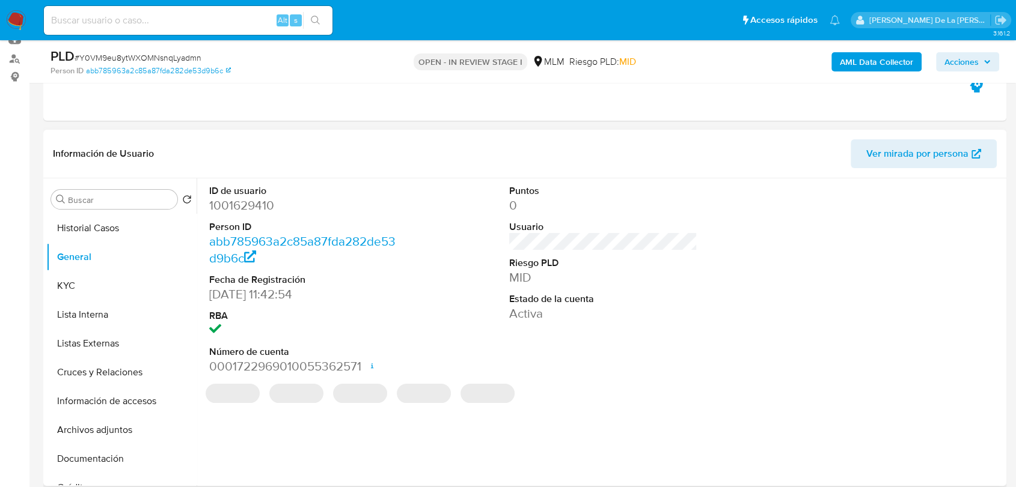
click at [259, 210] on dd "1001629410" at bounding box center [303, 205] width 188 height 17
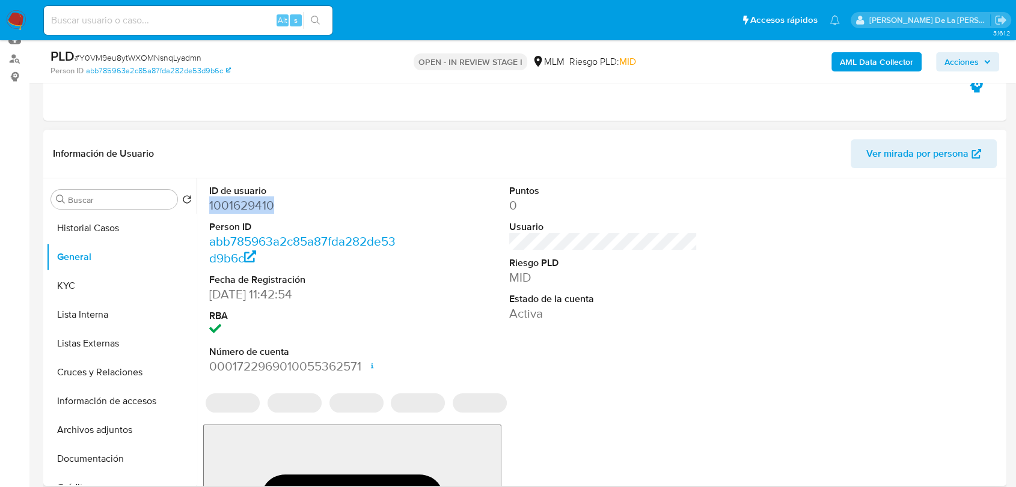
copy dd "1001629410"
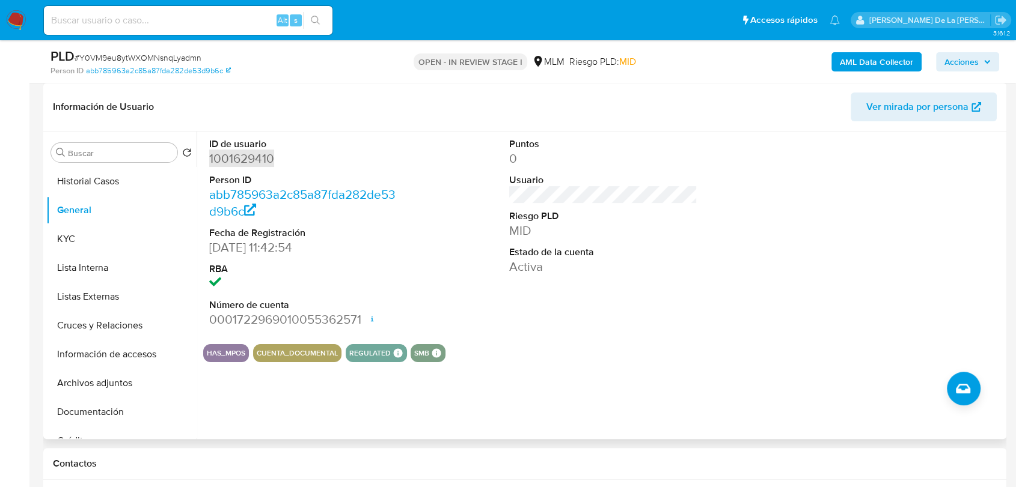
scroll to position [200, 0]
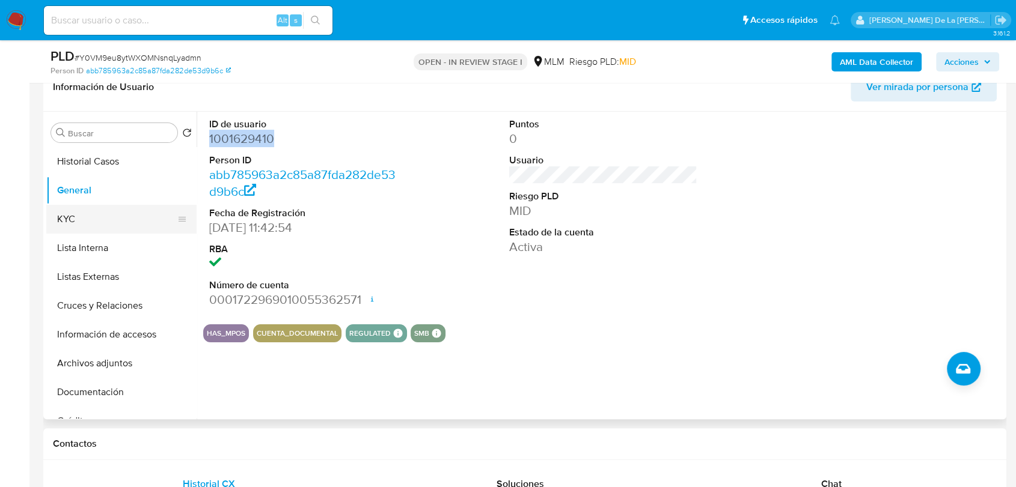
click at [72, 216] on button "KYC" at bounding box center [116, 219] width 141 height 29
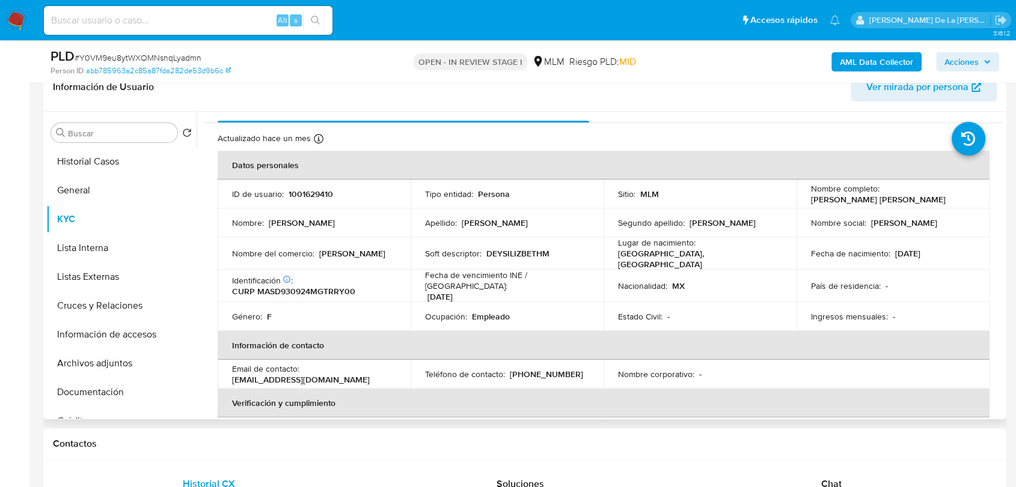
scroll to position [0, 0]
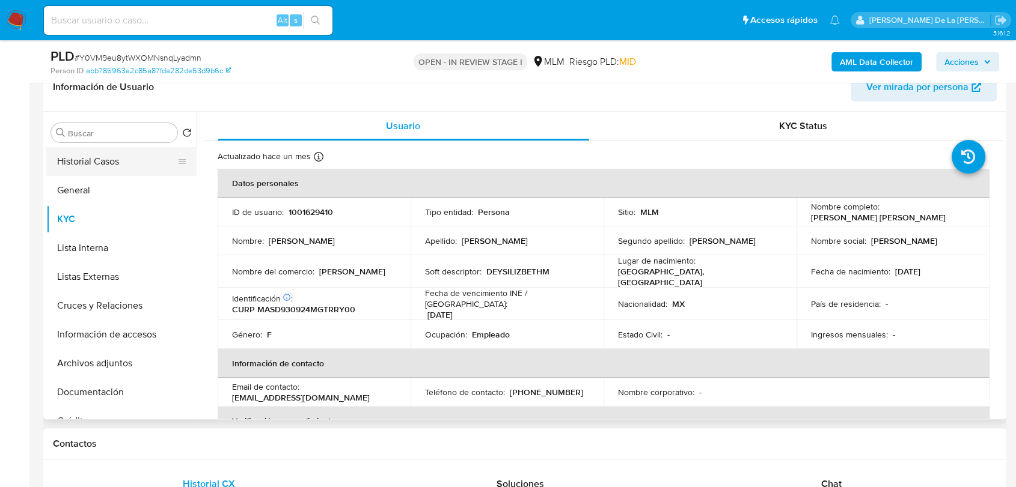
click at [98, 157] on button "Historial Casos" at bounding box center [116, 161] width 141 height 29
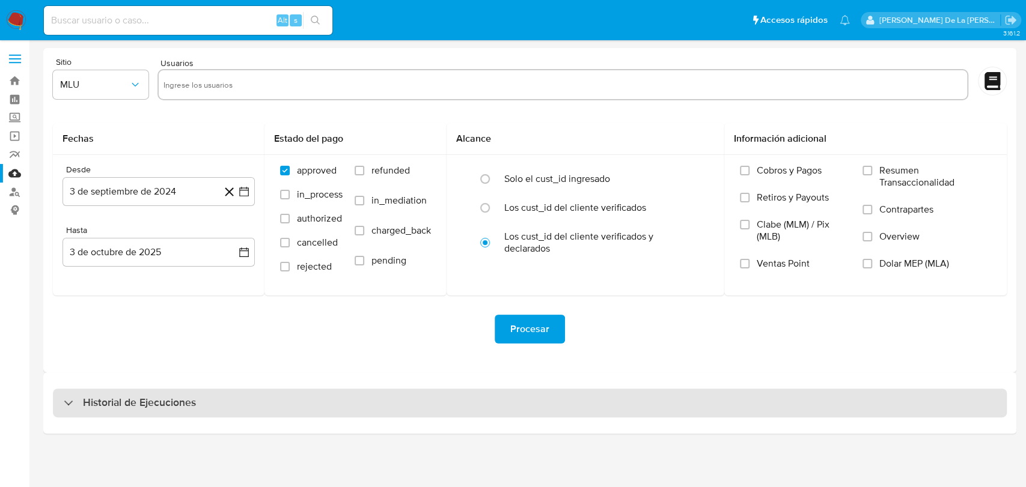
click at [166, 397] on h3 "Historial de Ejecuciones" at bounding box center [139, 403] width 113 height 14
select select "10"
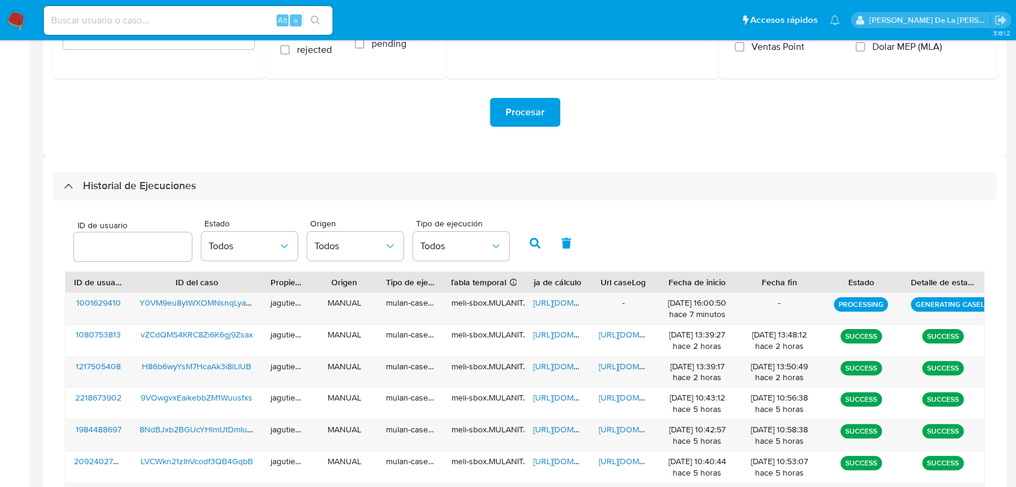
scroll to position [267, 0]
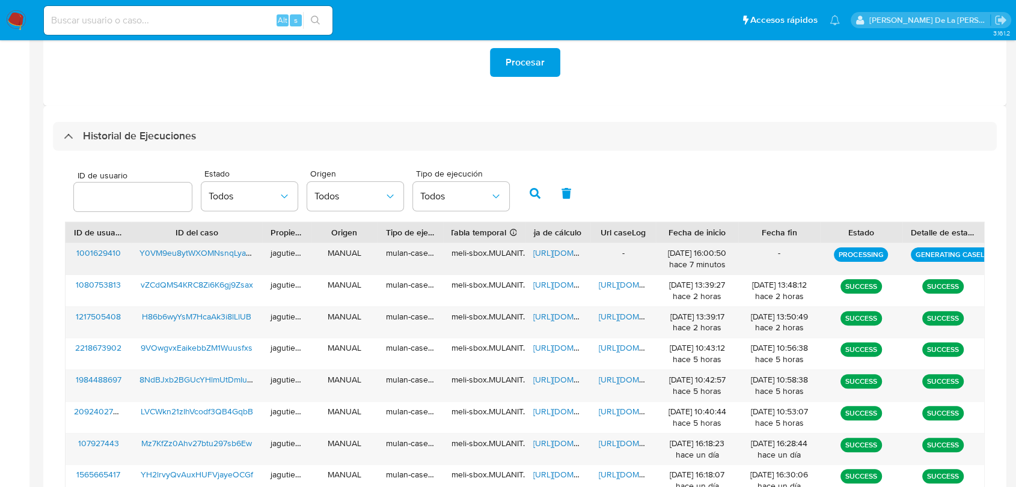
click at [543, 255] on span "https://docs.google.com/spreadsheets/d/1maaoqUMMkgiFK7iYJMIWDcLbpOEhIBWr3igGCdD…" at bounding box center [574, 253] width 83 height 12
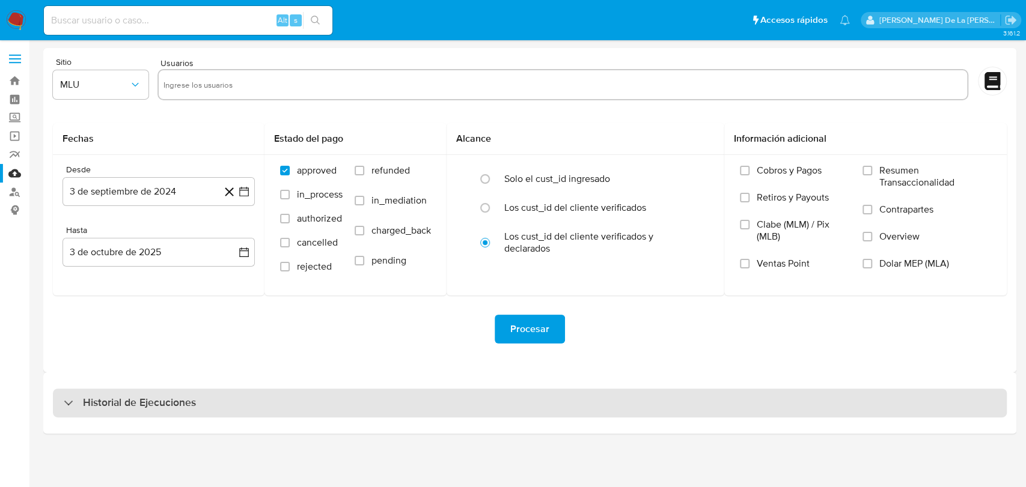
click at [102, 409] on h3 "Historial de Ejecuciones" at bounding box center [139, 403] width 113 height 14
select select "10"
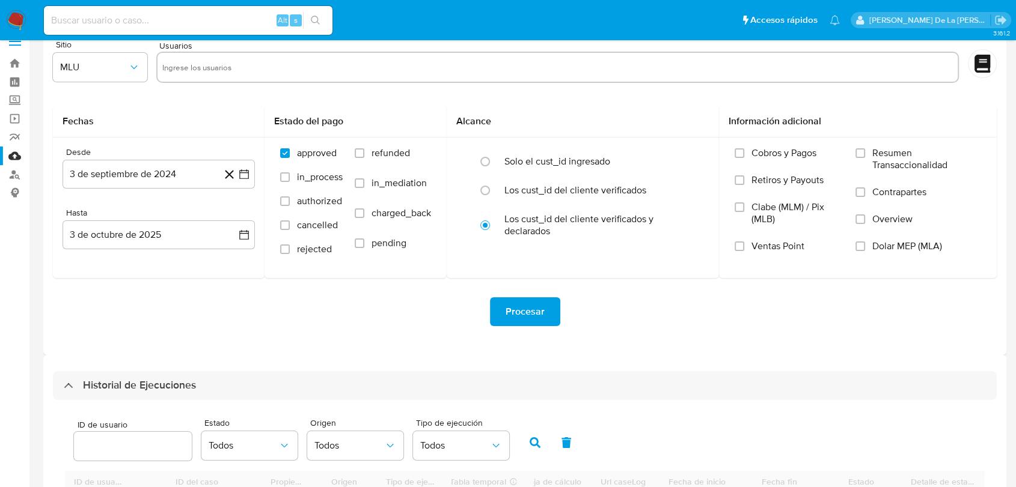
scroll to position [334, 0]
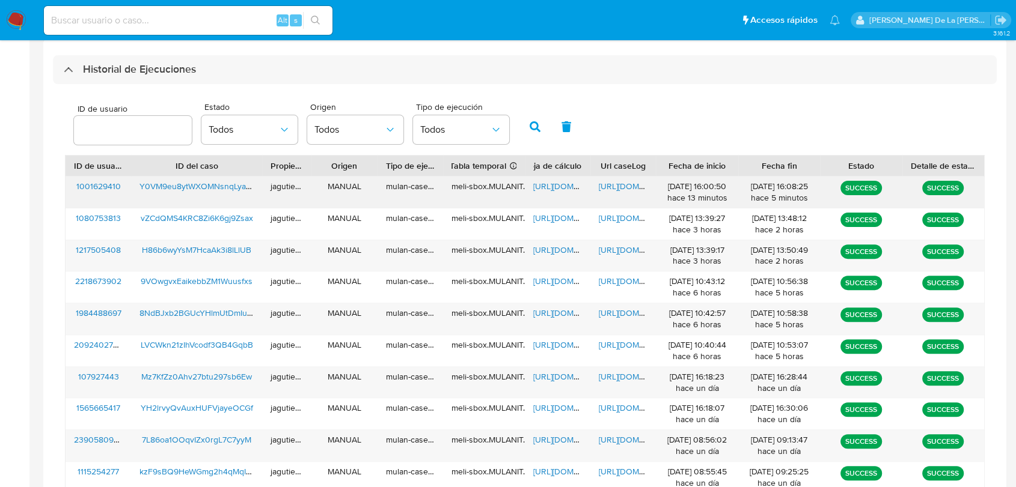
click at [625, 180] on span "[URL][DOMAIN_NAME]" at bounding box center [640, 186] width 83 height 12
